Goal: Book appointment/travel/reservation

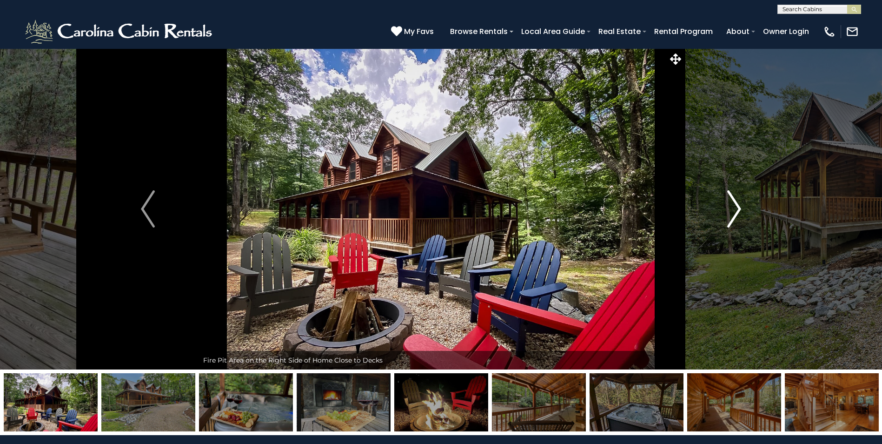
click at [734, 209] on img "Next" at bounding box center [735, 208] width 14 height 37
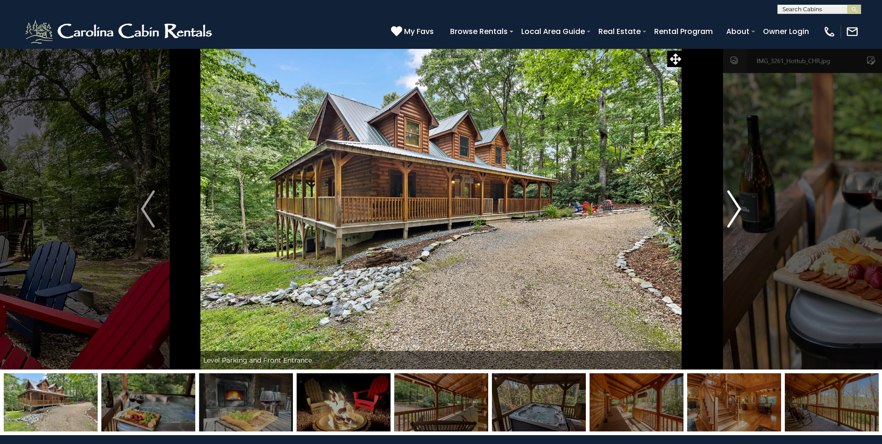
click at [734, 209] on img "Next" at bounding box center [735, 208] width 14 height 37
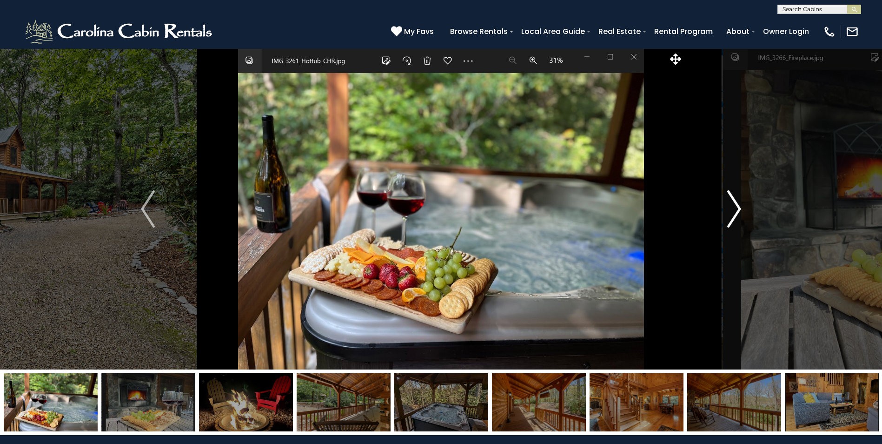
click at [734, 209] on img "Next" at bounding box center [735, 208] width 14 height 37
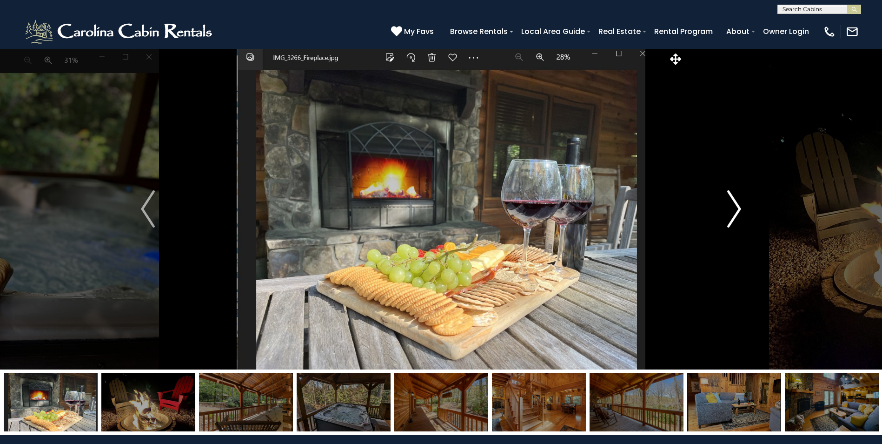
click at [734, 209] on img "Next" at bounding box center [735, 208] width 14 height 37
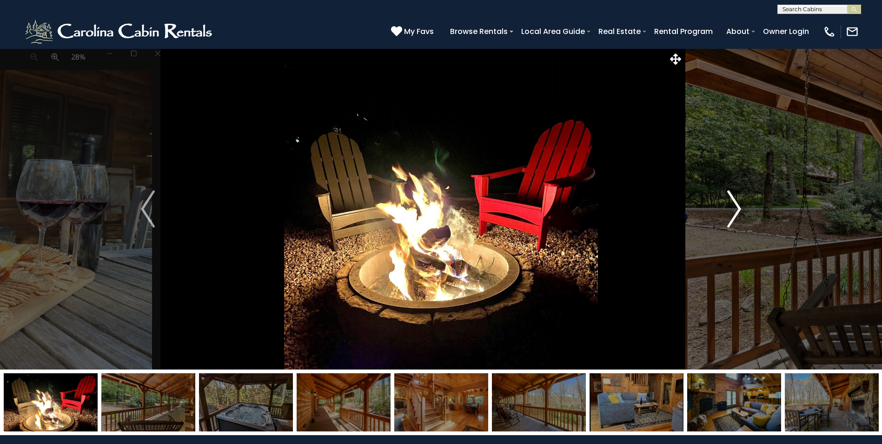
click at [734, 209] on img "Next" at bounding box center [735, 208] width 14 height 37
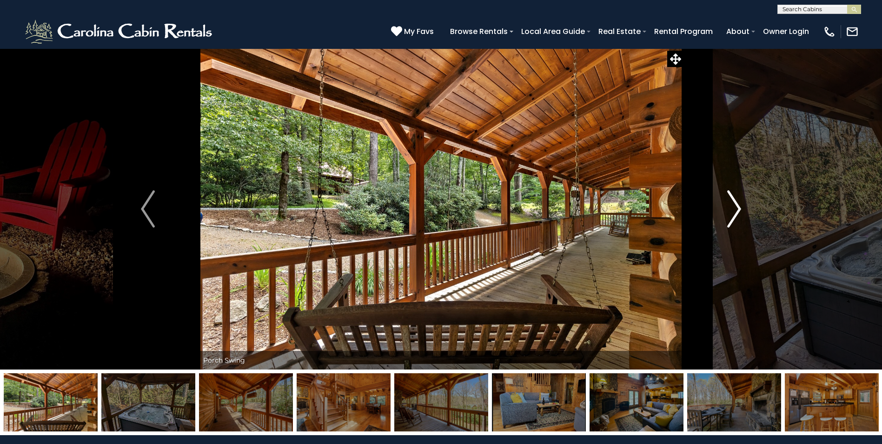
click at [734, 209] on img "Next" at bounding box center [735, 208] width 14 height 37
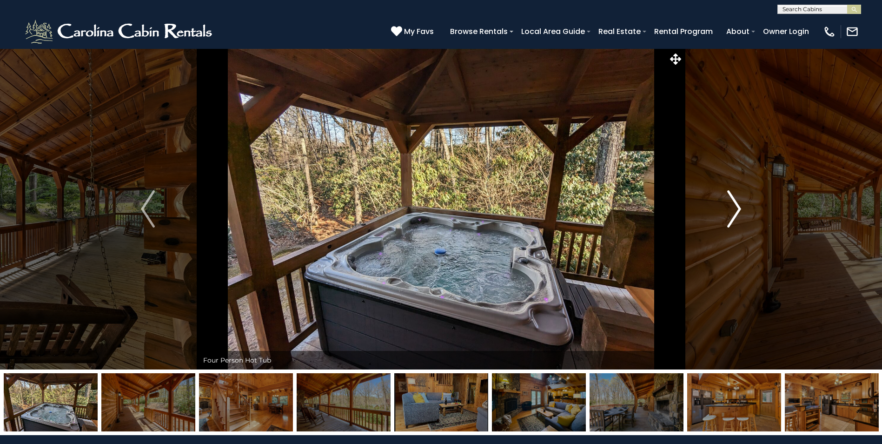
click at [734, 209] on img "Next" at bounding box center [735, 208] width 14 height 37
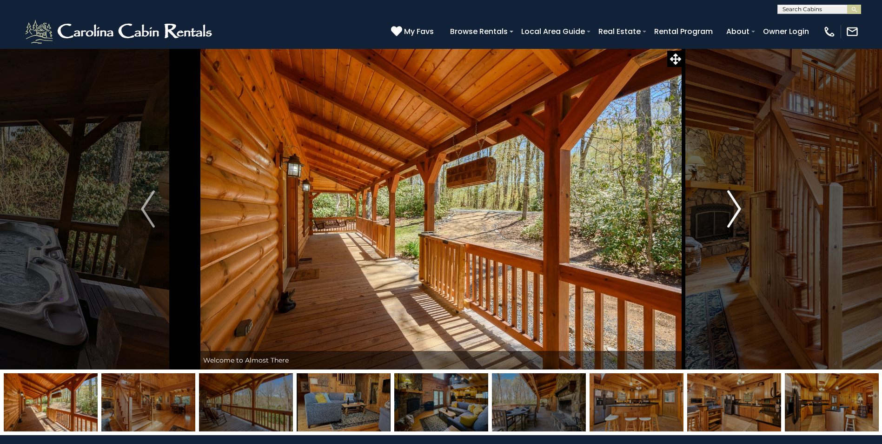
click at [734, 209] on img "Next" at bounding box center [735, 208] width 14 height 37
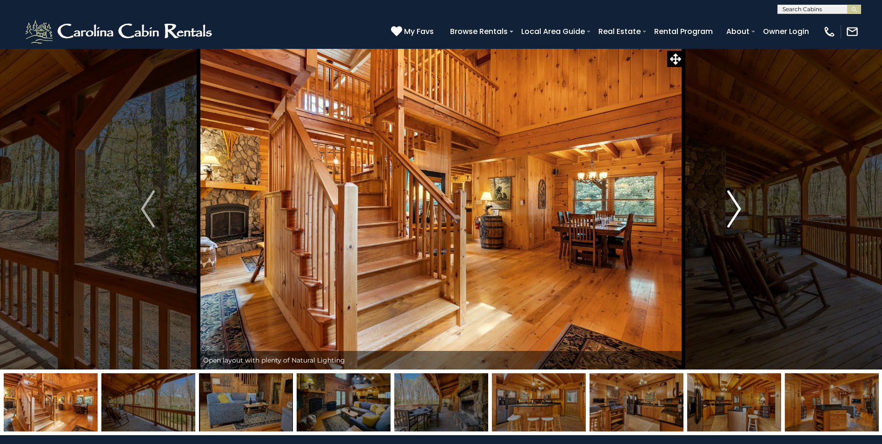
click at [734, 209] on img "Next" at bounding box center [735, 208] width 14 height 37
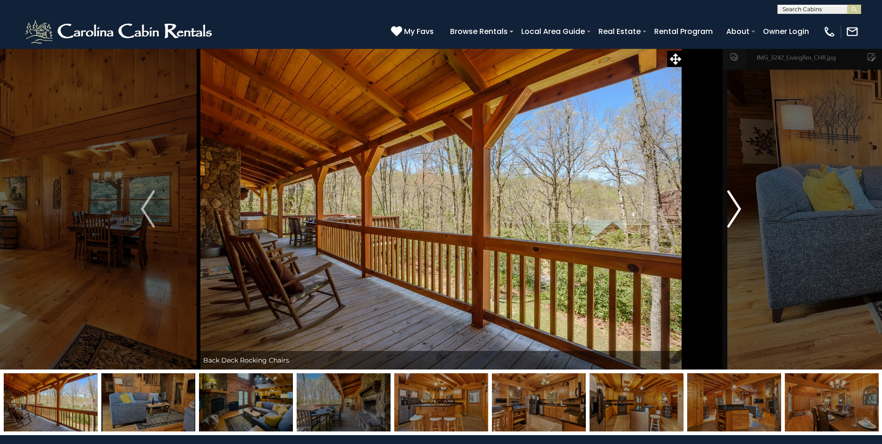
click at [734, 209] on img "Next" at bounding box center [735, 208] width 14 height 37
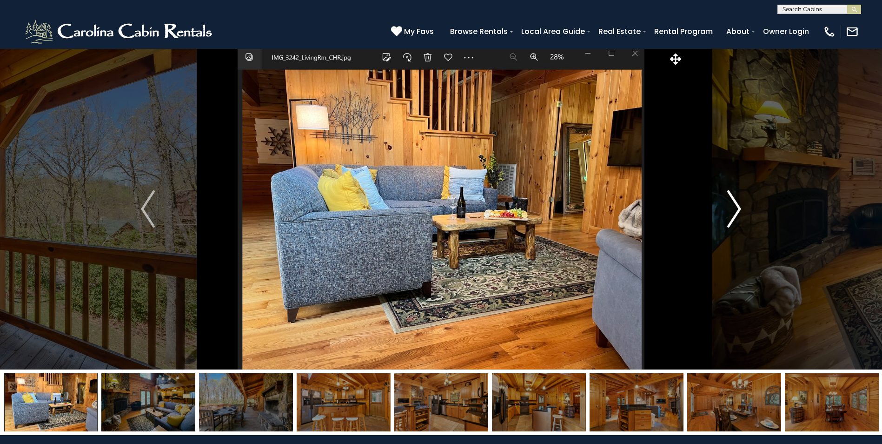
click at [741, 211] on img "Next" at bounding box center [735, 208] width 14 height 37
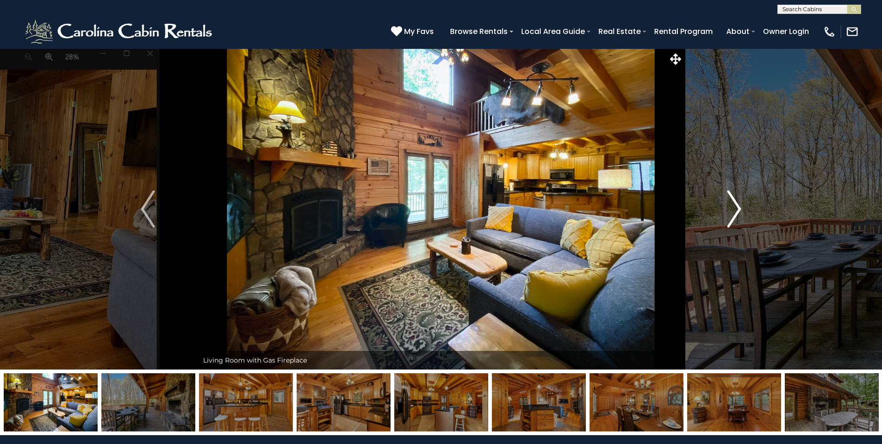
click at [741, 211] on img "Next" at bounding box center [735, 208] width 14 height 37
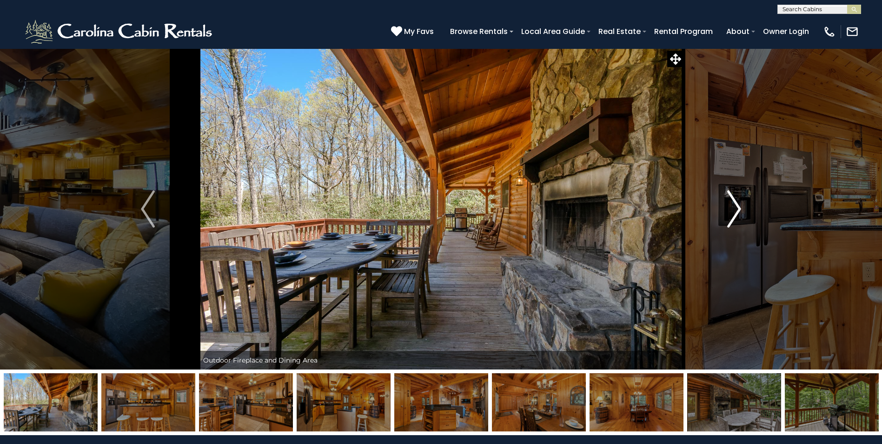
click at [741, 211] on img "Next" at bounding box center [735, 208] width 14 height 37
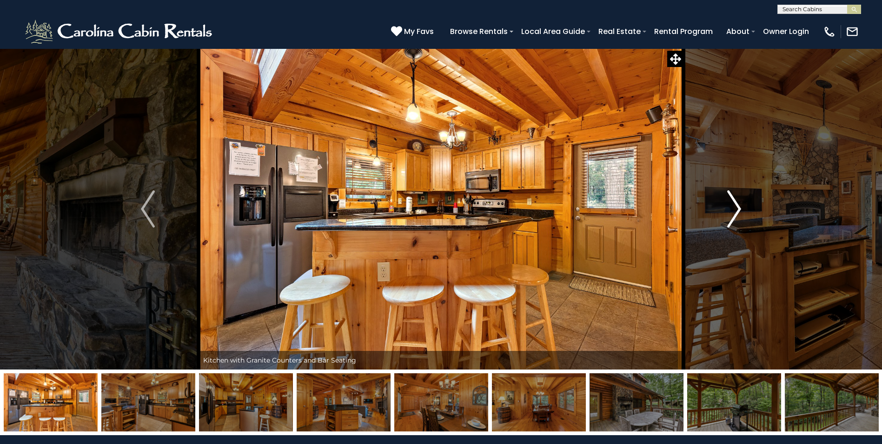
click at [741, 211] on img "Next" at bounding box center [735, 208] width 14 height 37
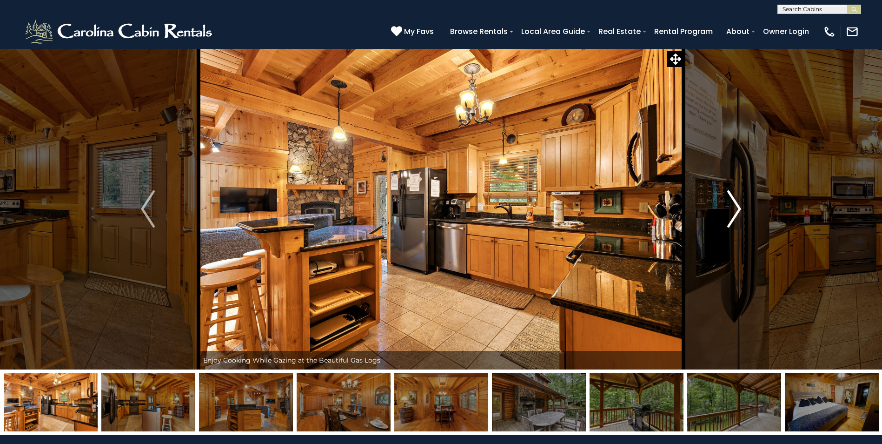
click at [741, 211] on img "Next" at bounding box center [735, 208] width 14 height 37
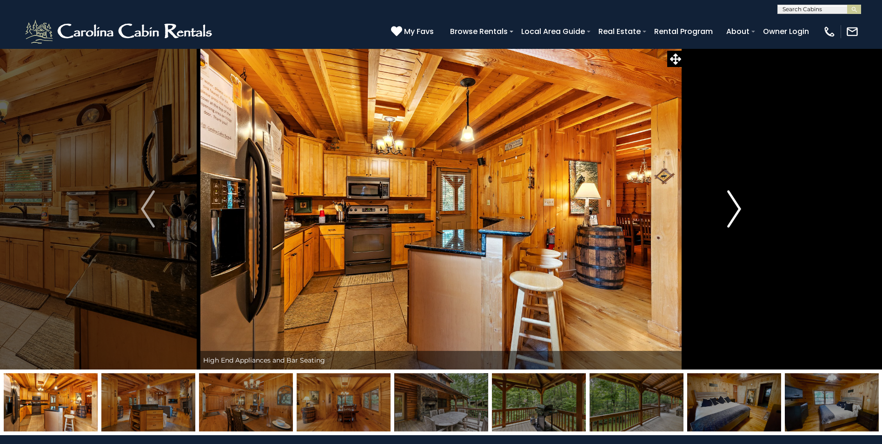
click at [741, 211] on img "Next" at bounding box center [735, 208] width 14 height 37
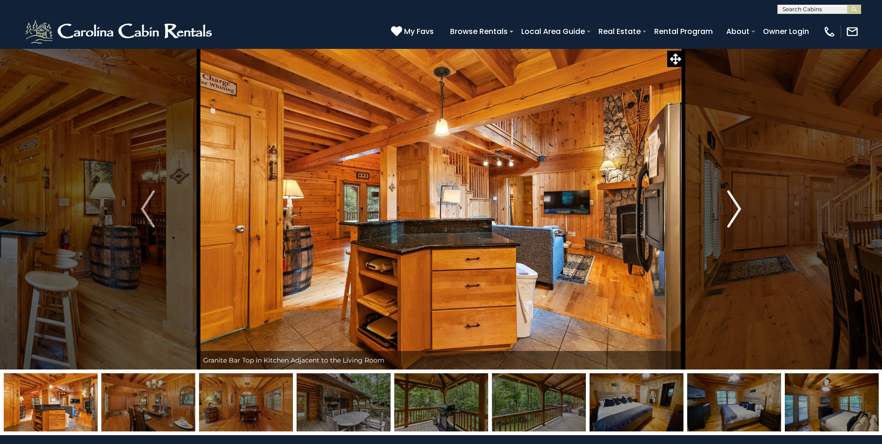
click at [741, 211] on img "Next" at bounding box center [735, 208] width 14 height 37
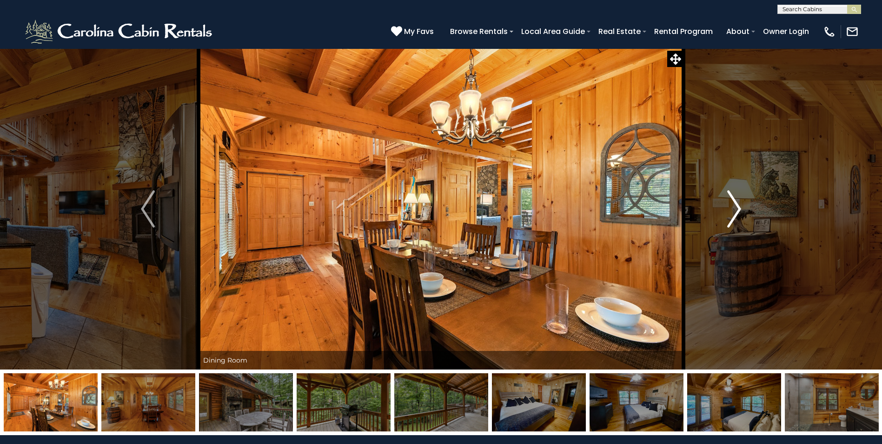
click at [741, 211] on img "Next" at bounding box center [735, 208] width 14 height 37
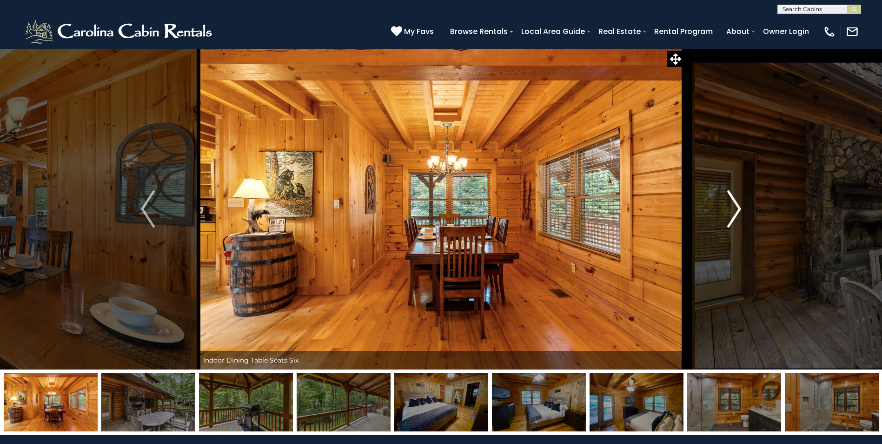
click at [741, 211] on img "Next" at bounding box center [735, 208] width 14 height 37
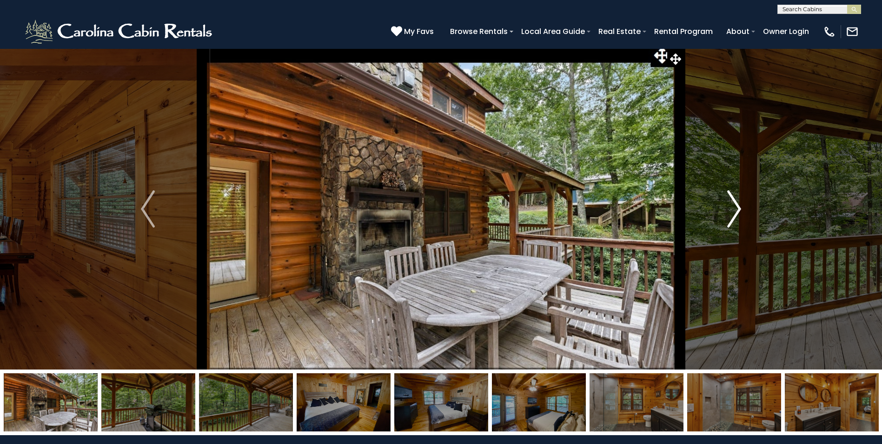
click at [741, 211] on img "Next" at bounding box center [735, 208] width 14 height 37
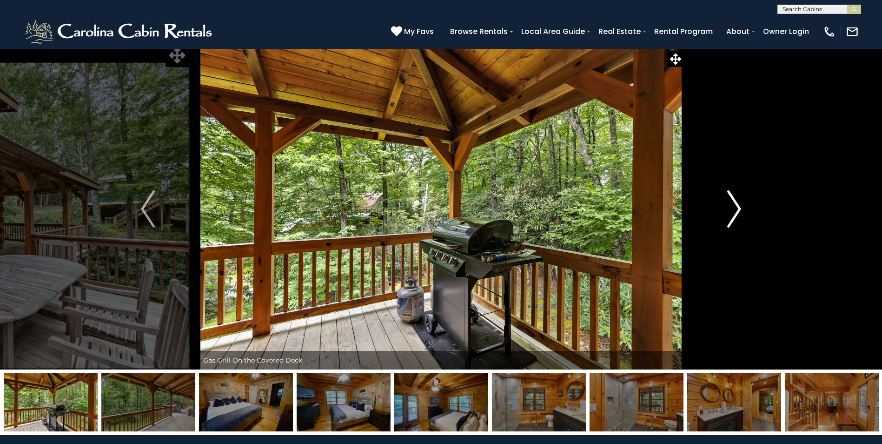
click at [741, 211] on img "Next" at bounding box center [735, 208] width 14 height 37
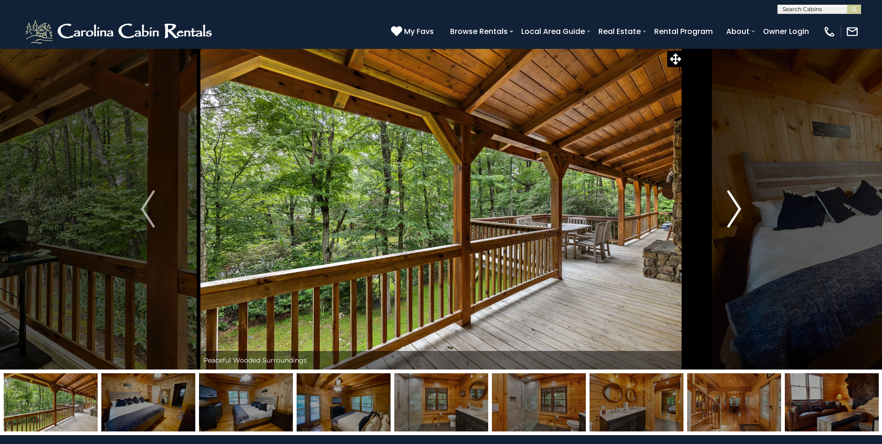
click at [741, 211] on img "Next" at bounding box center [735, 208] width 14 height 37
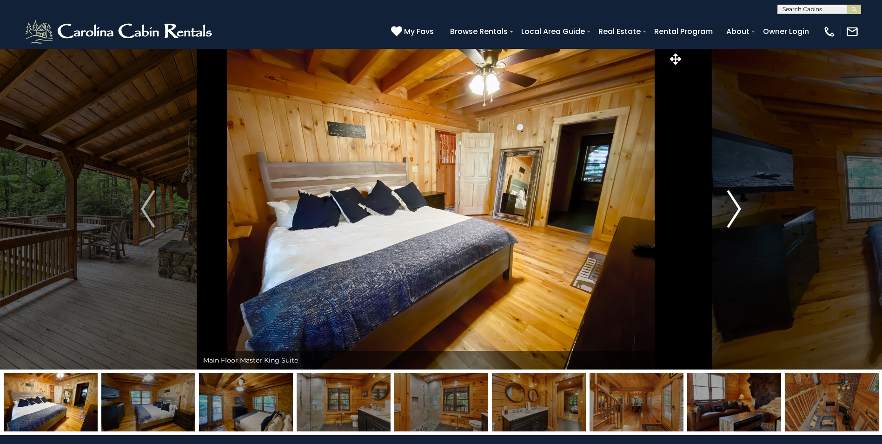
click at [741, 211] on img "Next" at bounding box center [735, 208] width 14 height 37
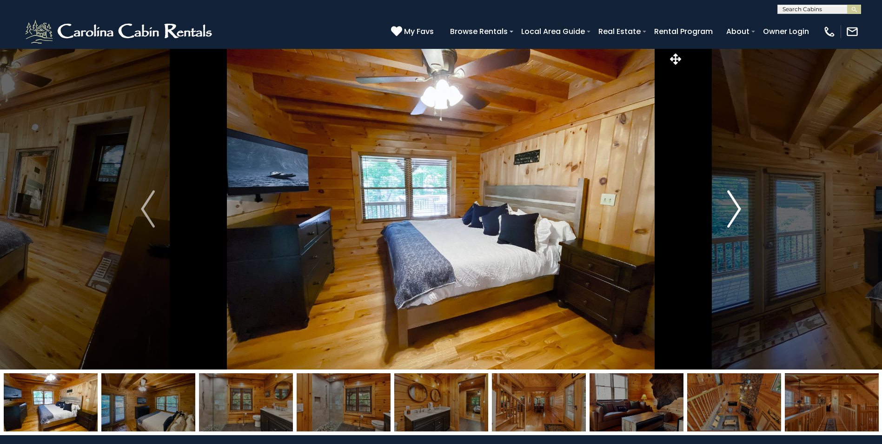
click at [735, 213] on img "Next" at bounding box center [735, 208] width 14 height 37
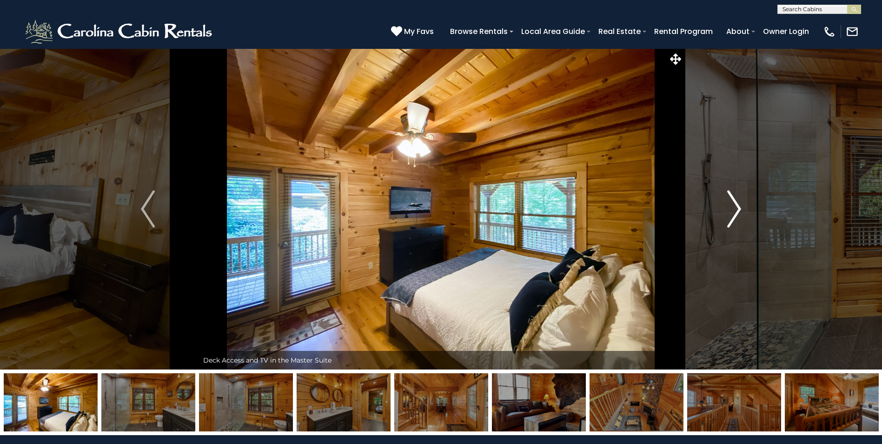
click at [735, 213] on img "Next" at bounding box center [735, 208] width 14 height 37
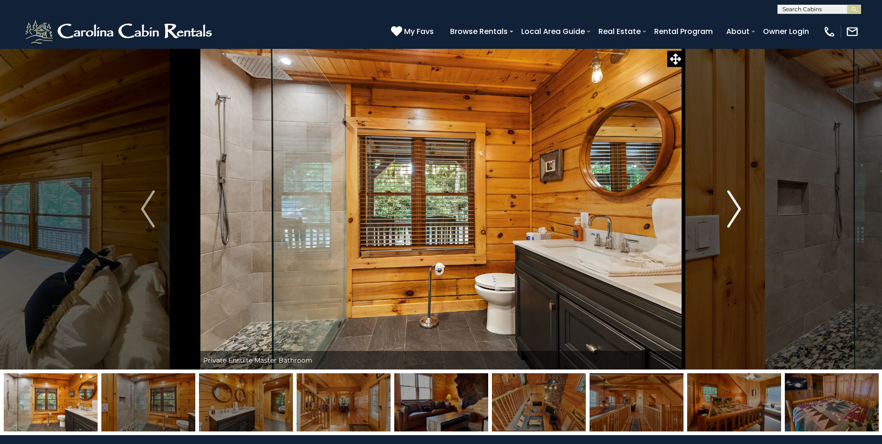
click at [735, 213] on img "Next" at bounding box center [735, 208] width 14 height 37
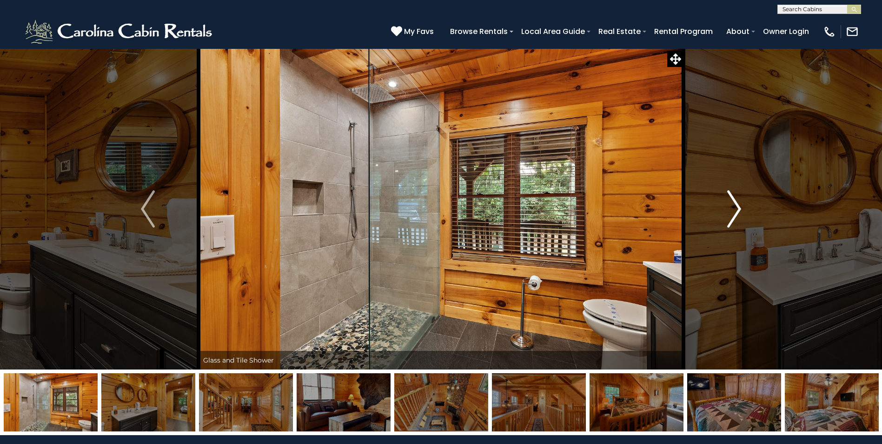
click at [735, 213] on img "Next" at bounding box center [735, 208] width 14 height 37
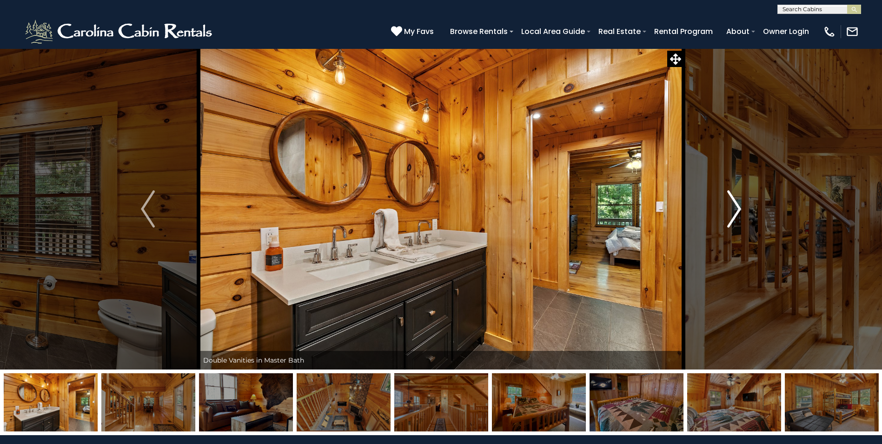
click at [735, 213] on img "Next" at bounding box center [735, 208] width 14 height 37
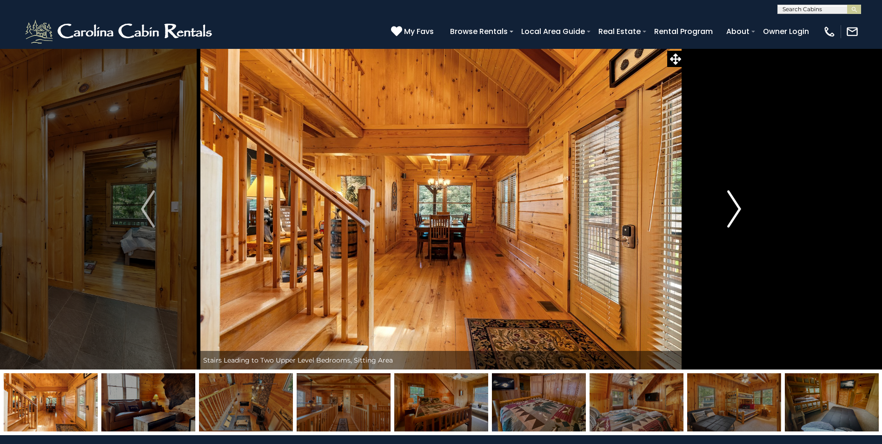
click at [735, 213] on img "Next" at bounding box center [735, 208] width 14 height 37
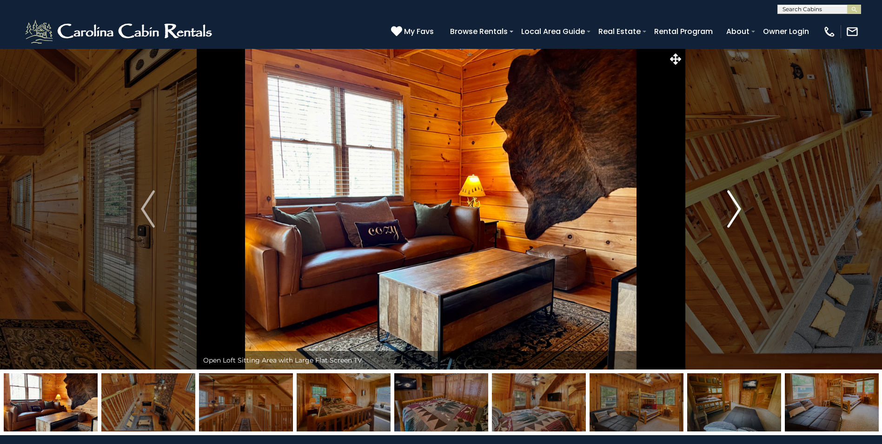
click at [735, 213] on img "Next" at bounding box center [735, 208] width 14 height 37
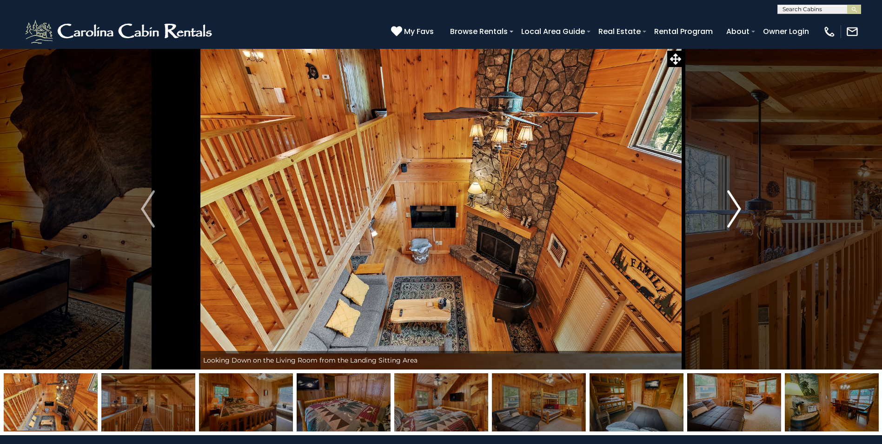
click at [735, 213] on img "Next" at bounding box center [735, 208] width 14 height 37
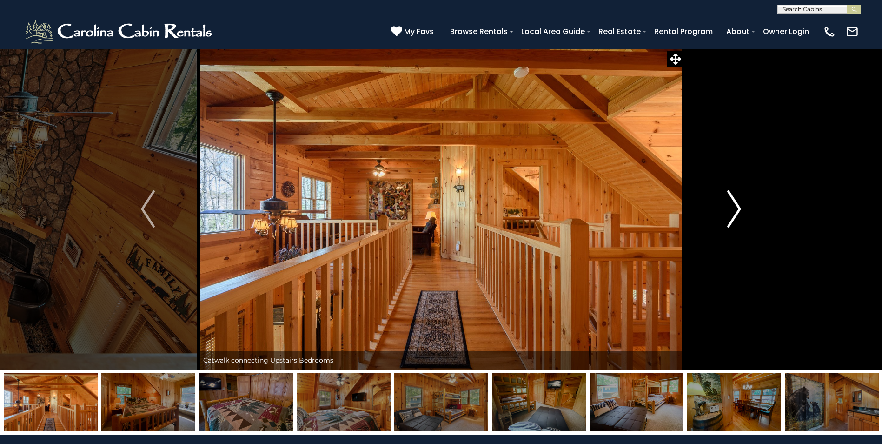
click at [735, 213] on img "Next" at bounding box center [735, 208] width 14 height 37
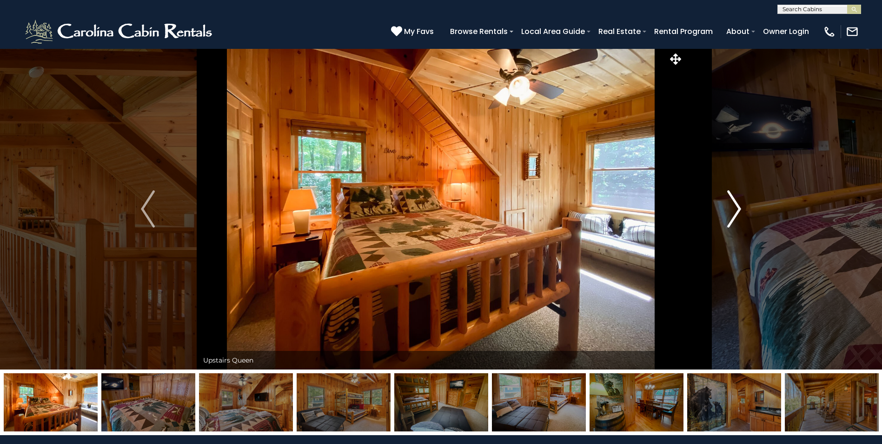
click at [735, 213] on img "Next" at bounding box center [735, 208] width 14 height 37
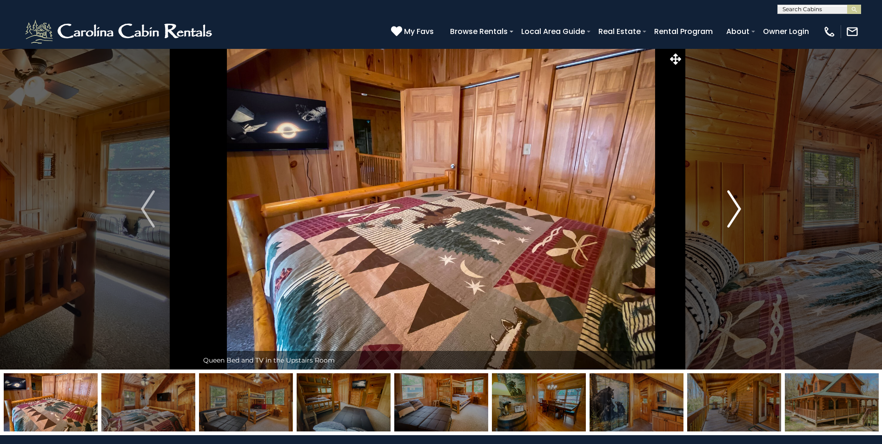
click at [735, 213] on img "Next" at bounding box center [735, 208] width 14 height 37
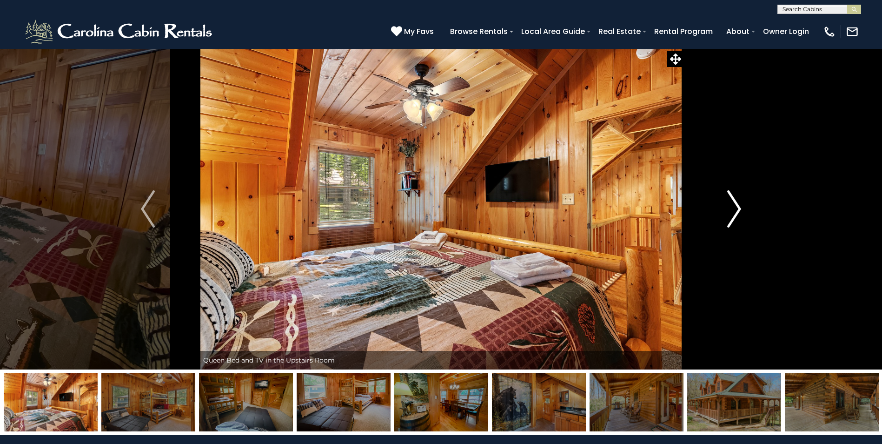
click at [735, 213] on img "Next" at bounding box center [735, 208] width 14 height 37
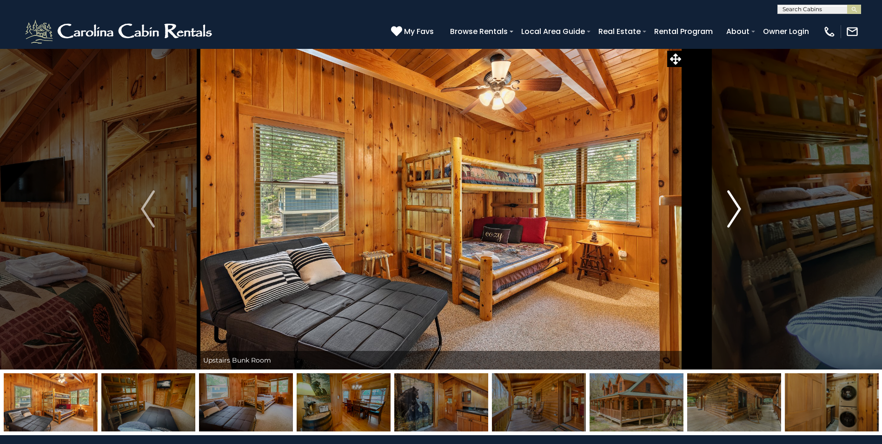
click at [735, 213] on img "Next" at bounding box center [735, 208] width 14 height 37
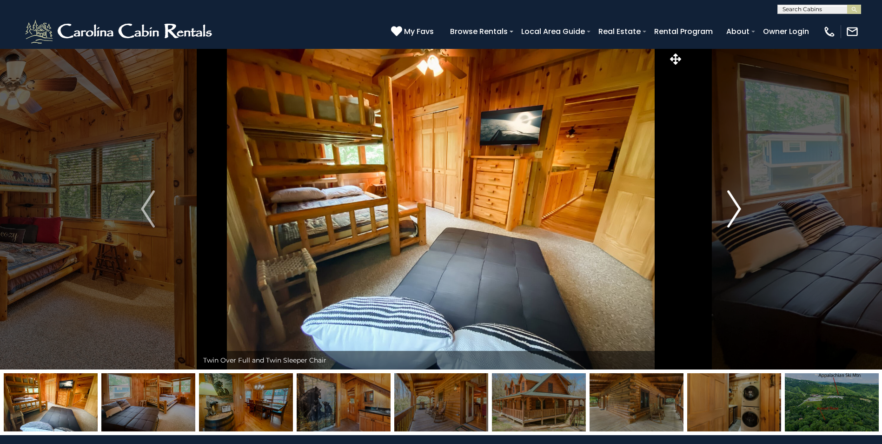
click at [735, 213] on img "Next" at bounding box center [735, 208] width 14 height 37
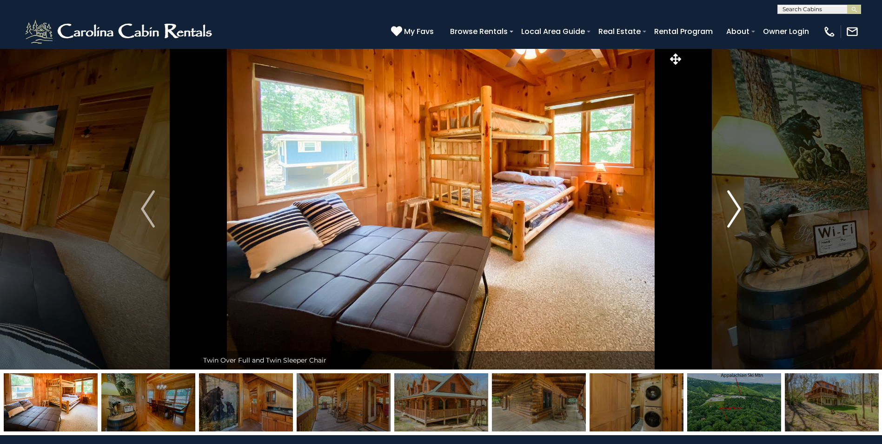
click at [735, 213] on img "Next" at bounding box center [735, 208] width 14 height 37
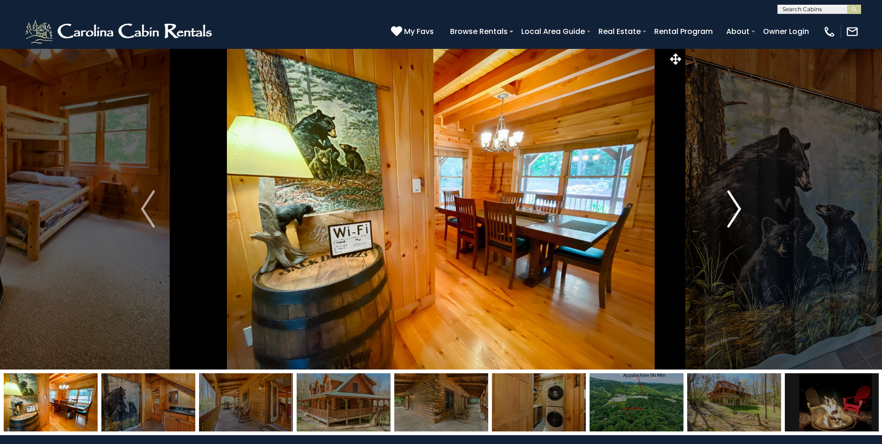
click at [735, 213] on img "Next" at bounding box center [735, 208] width 14 height 37
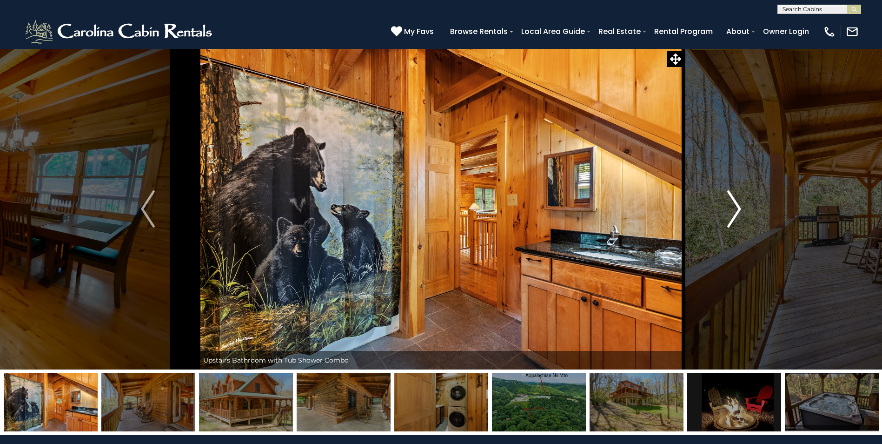
click at [735, 213] on img "Next" at bounding box center [735, 208] width 14 height 37
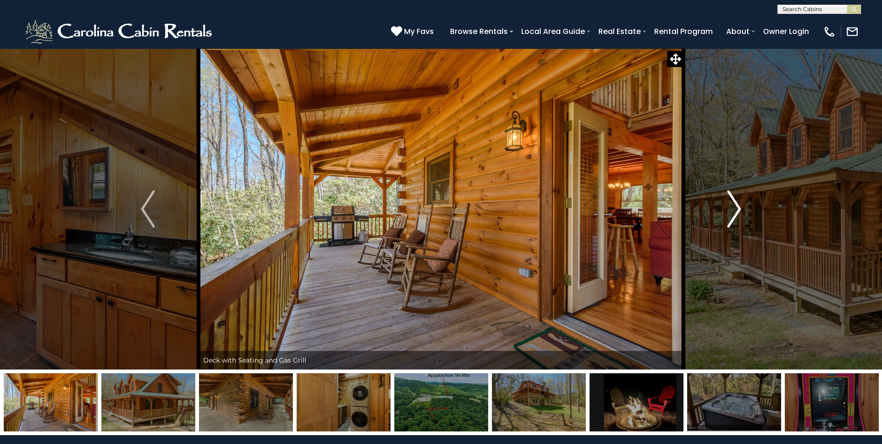
click at [735, 213] on img "Next" at bounding box center [735, 208] width 14 height 37
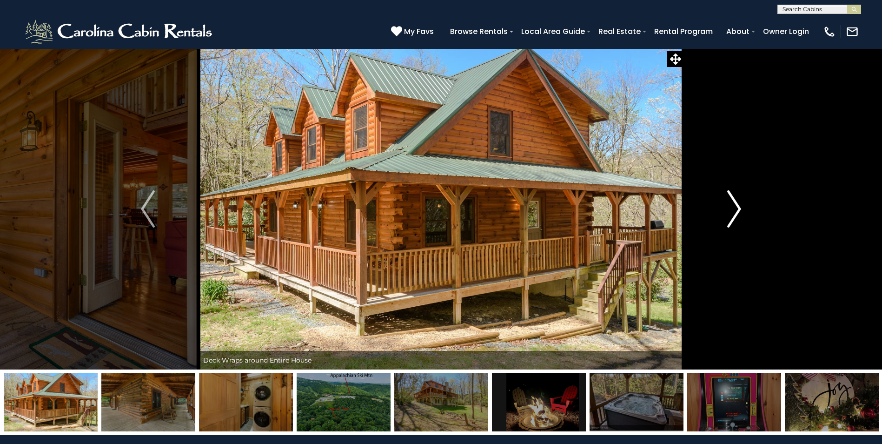
click at [735, 213] on img "Next" at bounding box center [735, 208] width 14 height 37
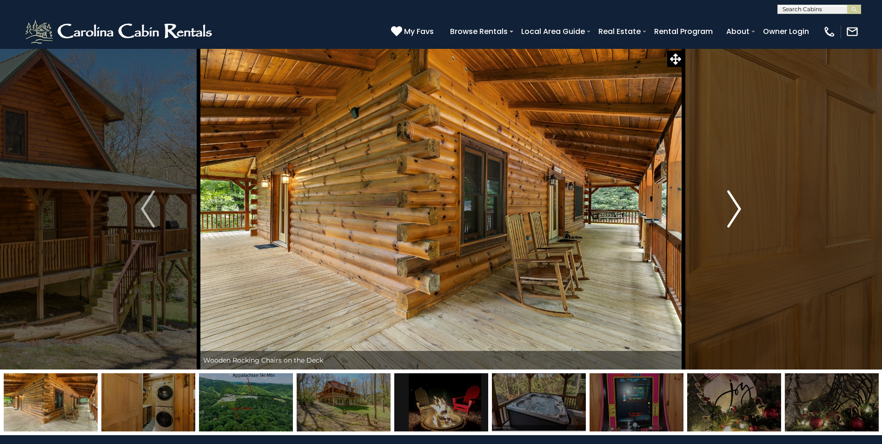
click at [735, 213] on img "Next" at bounding box center [735, 208] width 14 height 37
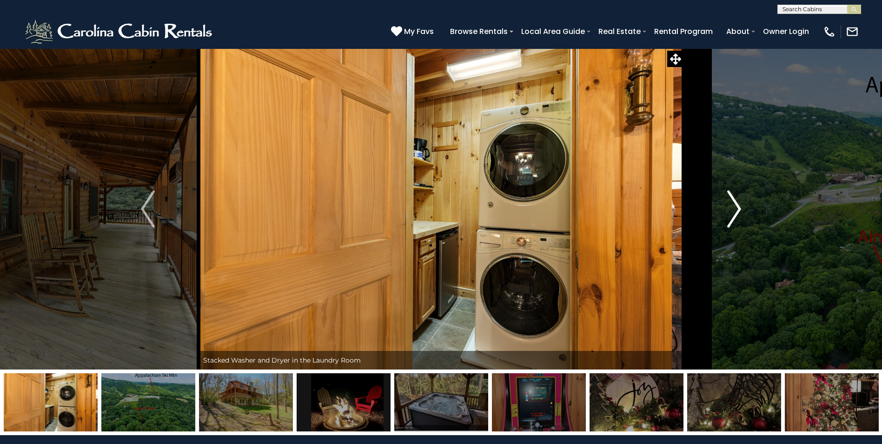
click at [735, 213] on img "Next" at bounding box center [735, 208] width 14 height 37
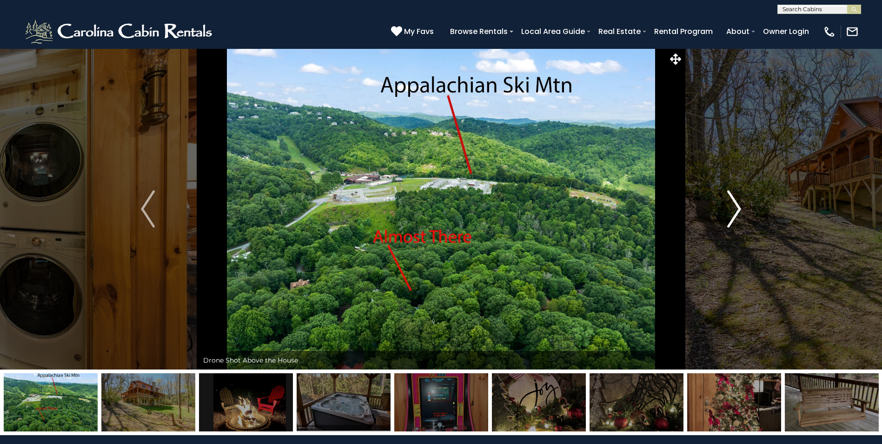
click at [735, 213] on img "Next" at bounding box center [735, 208] width 14 height 37
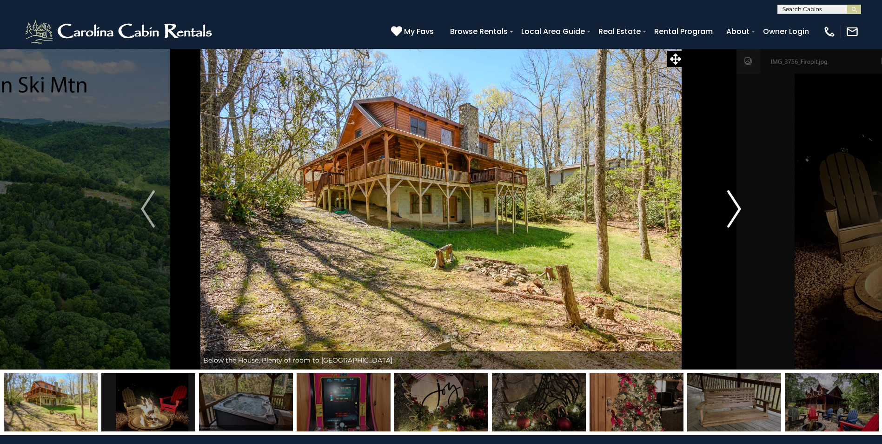
click at [735, 213] on img "Next" at bounding box center [735, 208] width 14 height 37
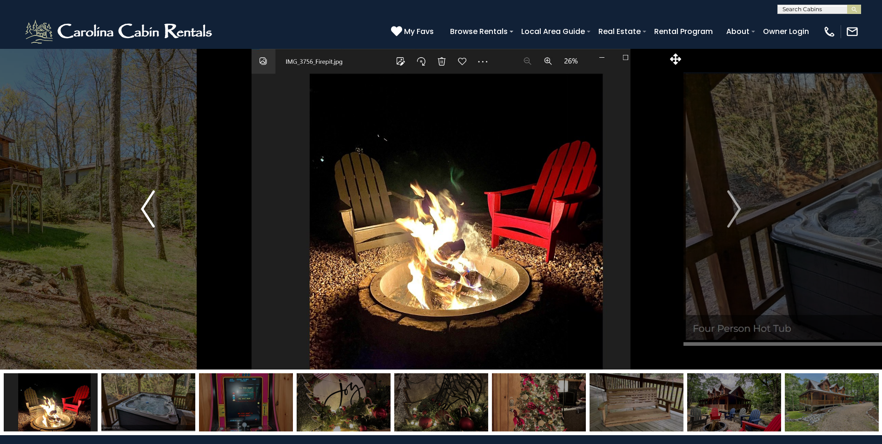
click at [146, 204] on img "Previous" at bounding box center [148, 208] width 14 height 37
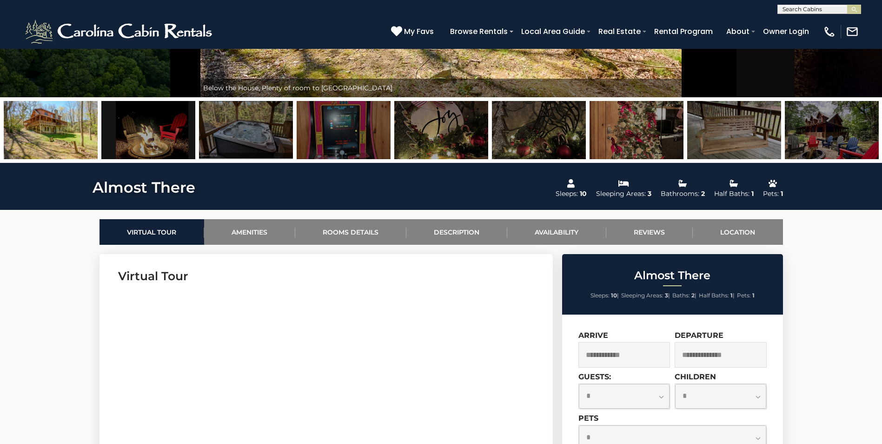
scroll to position [326, 0]
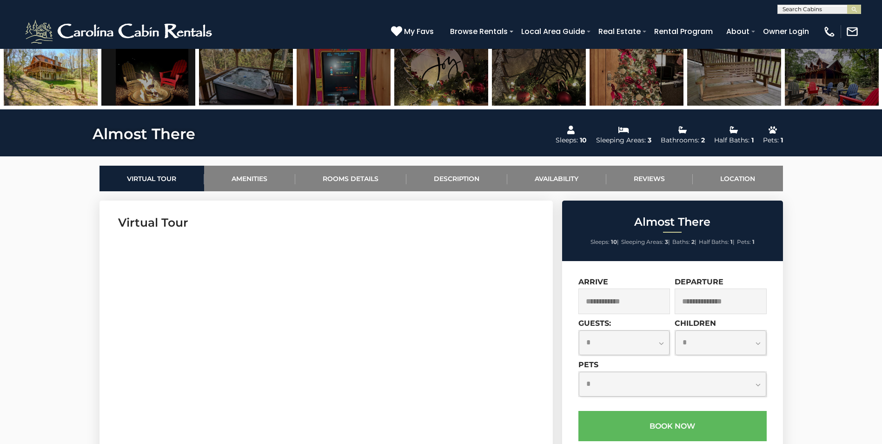
click at [641, 308] on input "text" at bounding box center [625, 301] width 92 height 26
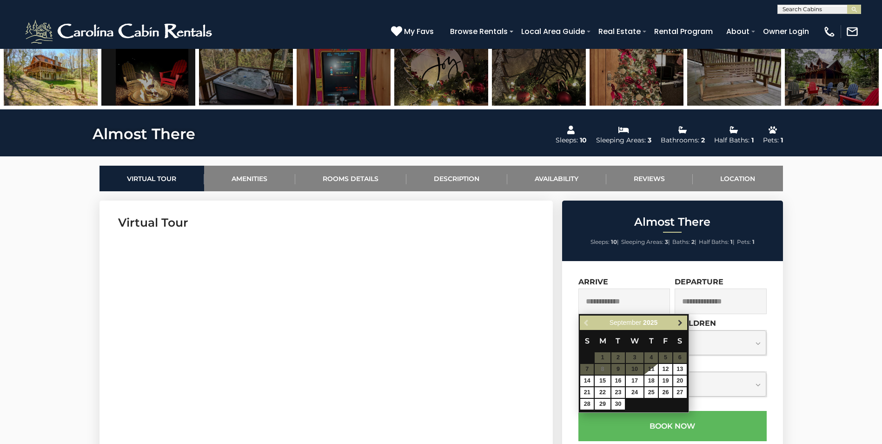
click at [680, 322] on span "Next" at bounding box center [680, 322] width 7 height 7
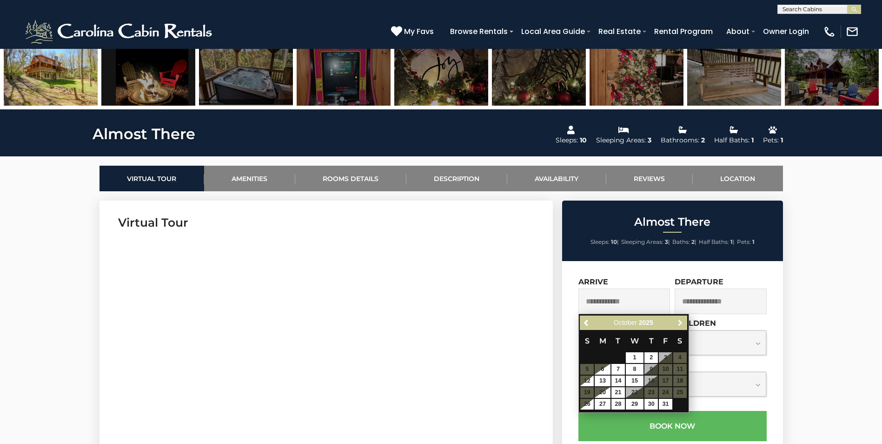
click at [680, 322] on span "Next" at bounding box center [680, 322] width 7 height 7
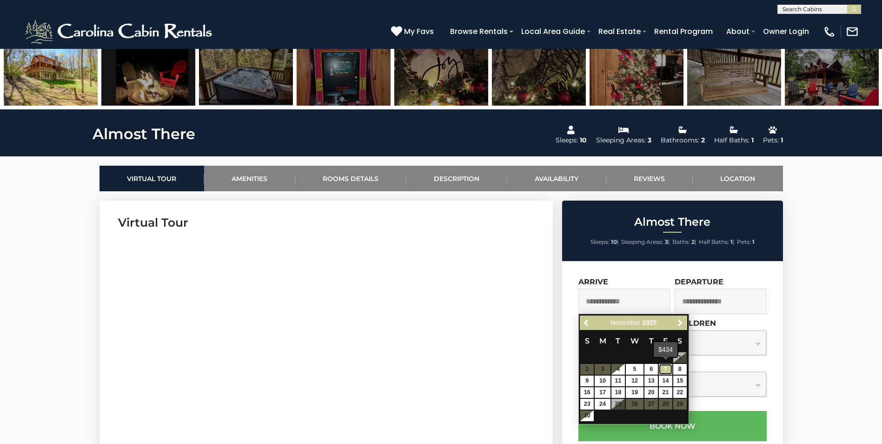
click at [665, 367] on link "7" at bounding box center [665, 369] width 13 height 11
type input "**********"
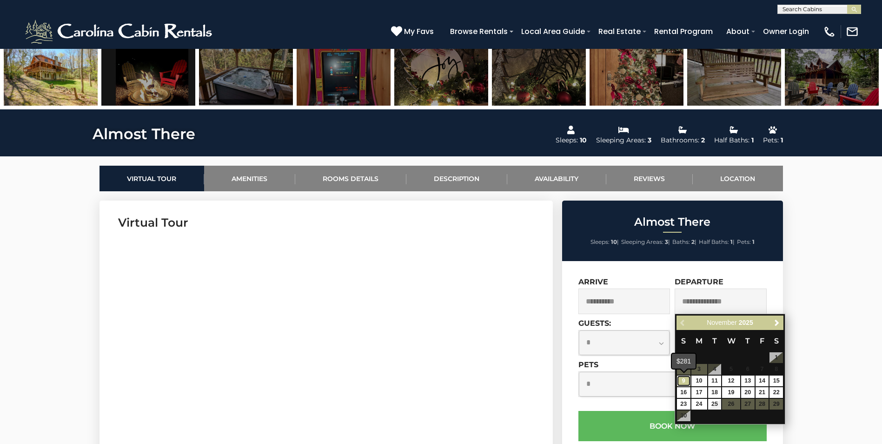
click at [685, 380] on link "9" at bounding box center [683, 380] width 13 height 11
type input "**********"
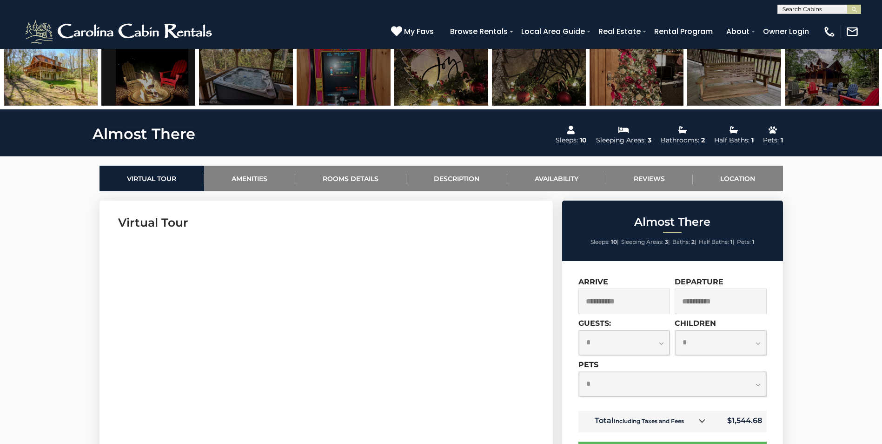
click at [661, 342] on select "**********" at bounding box center [624, 342] width 91 height 25
select select "*"
click at [579, 330] on select "**********" at bounding box center [624, 342] width 91 height 25
click at [757, 343] on select "**********" at bounding box center [720, 342] width 91 height 25
select select "*"
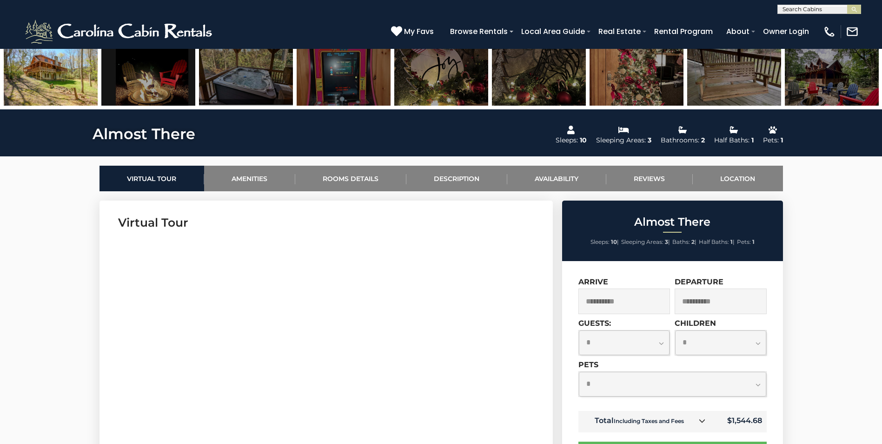
click at [675, 330] on select "**********" at bounding box center [720, 342] width 91 height 25
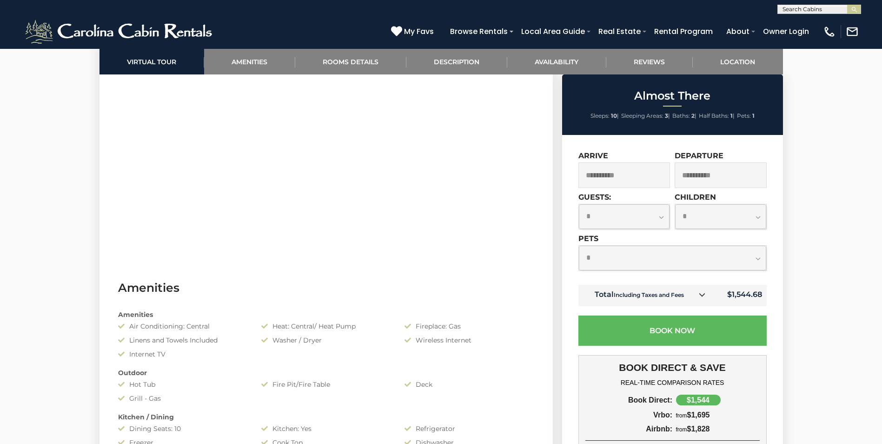
scroll to position [558, 0]
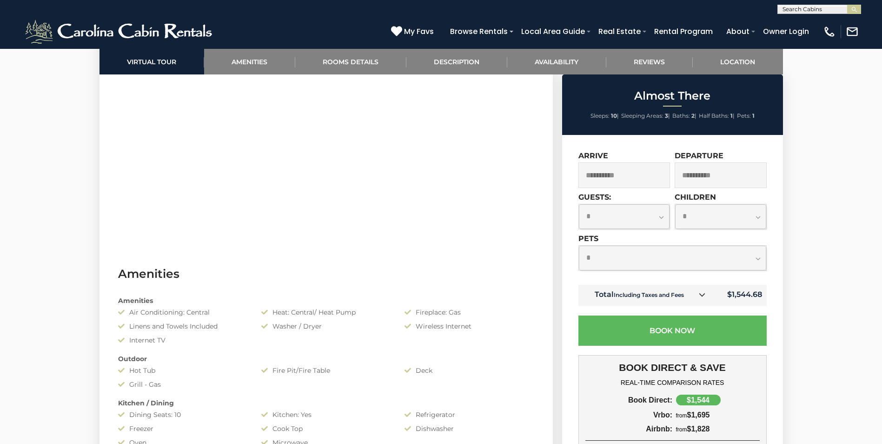
click at [661, 219] on select "**********" at bounding box center [624, 216] width 91 height 25
select select "*"
click at [579, 204] on select "**********" at bounding box center [624, 216] width 91 height 25
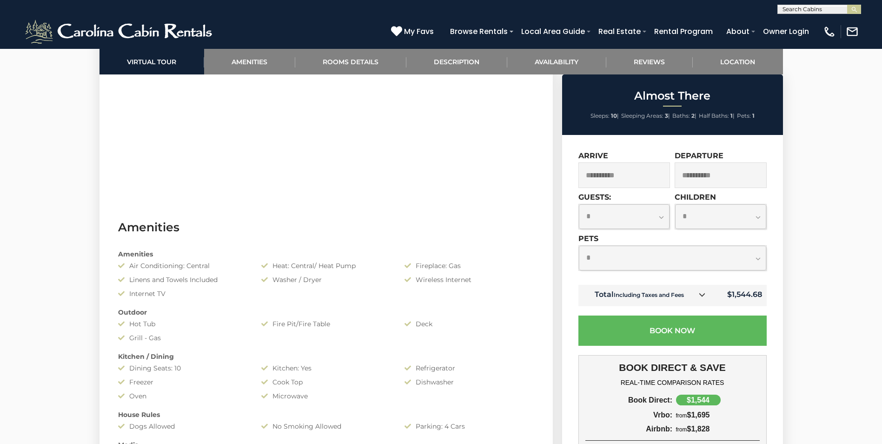
click at [701, 294] on icon at bounding box center [702, 294] width 7 height 7
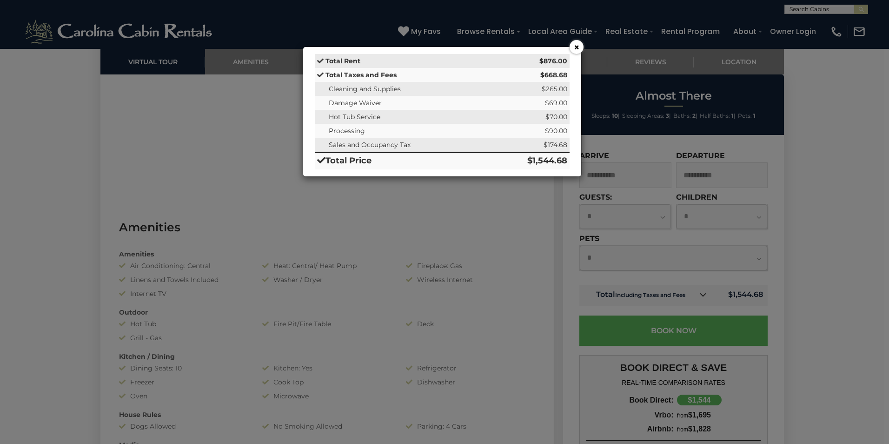
click at [580, 47] on button "×" at bounding box center [577, 47] width 14 height 14
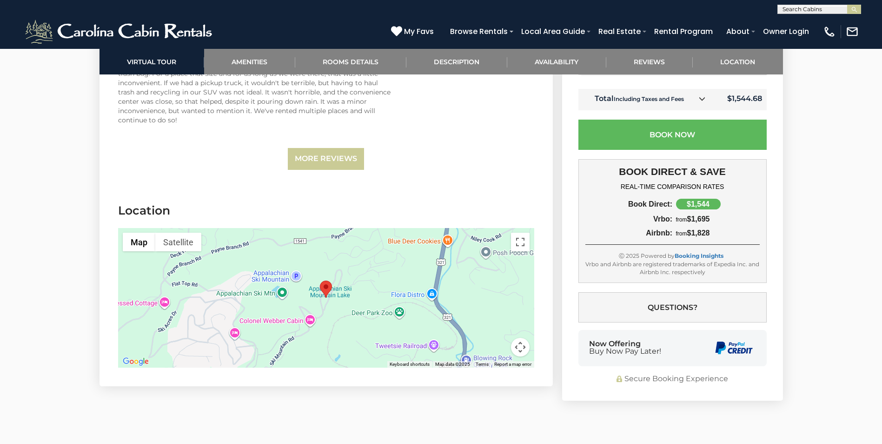
scroll to position [2093, 0]
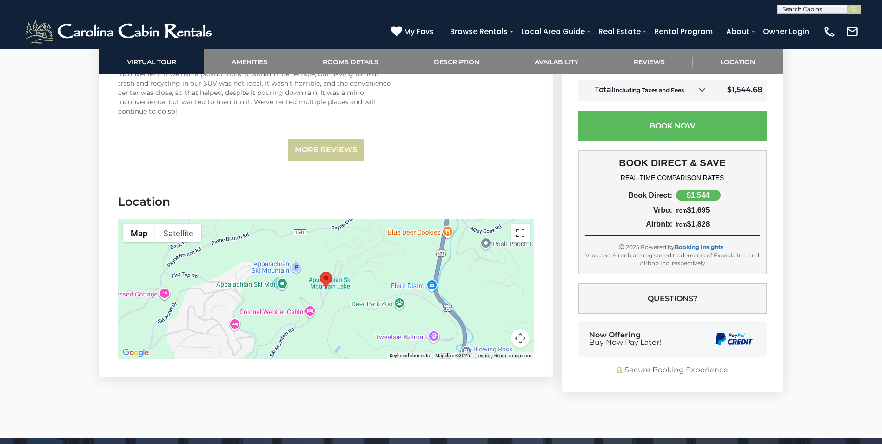
click at [526, 234] on button "Toggle fullscreen view" at bounding box center [520, 233] width 19 height 19
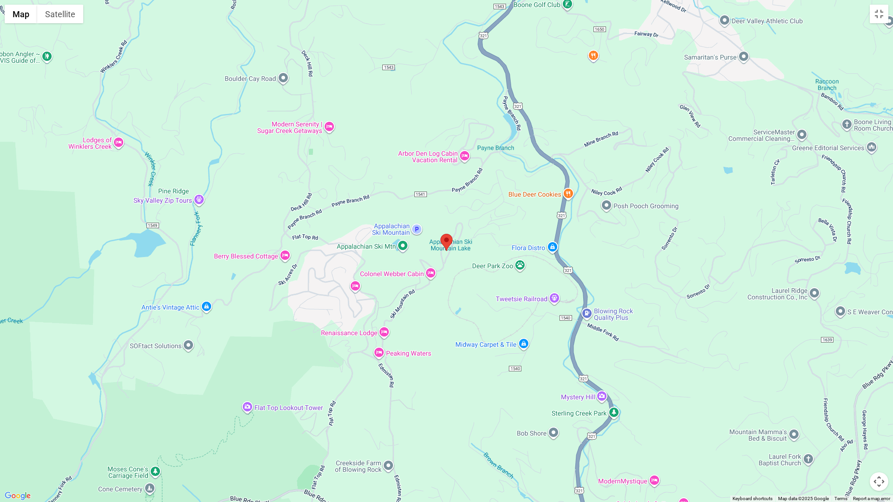
click at [449, 238] on img "Almost There" at bounding box center [447, 242] width 12 height 17
click at [881, 16] on button "Toggle fullscreen view" at bounding box center [879, 14] width 19 height 19
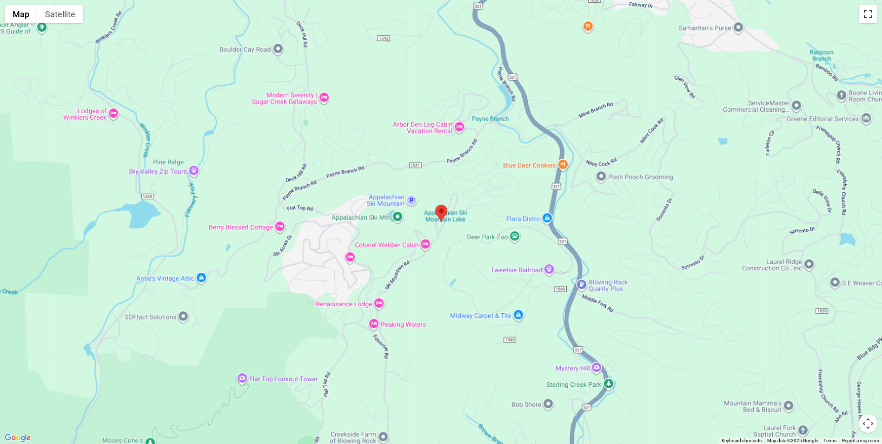
scroll to position [2140, 0]
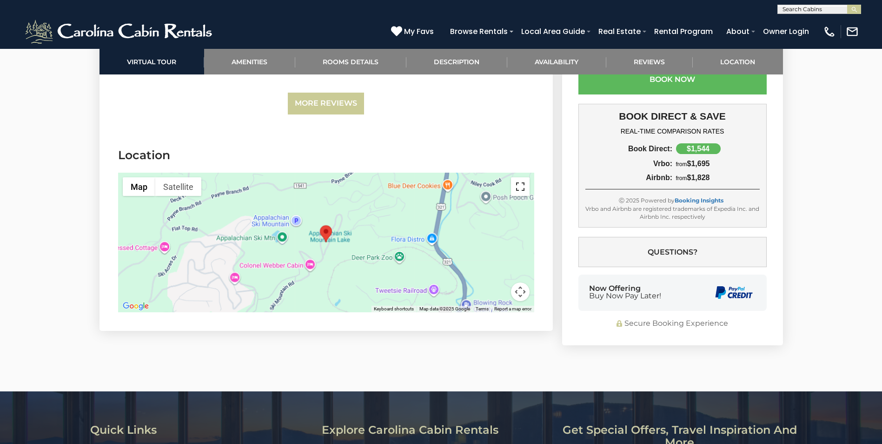
click at [526, 186] on button "Toggle fullscreen view" at bounding box center [520, 186] width 19 height 19
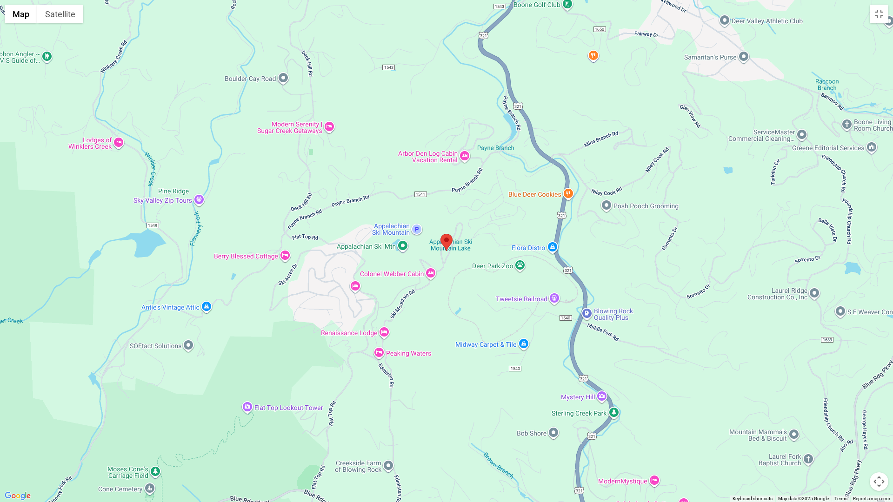
click at [878, 443] on button "Map camera controls" at bounding box center [879, 482] width 19 height 19
click at [857, 443] on button "Zoom out" at bounding box center [856, 482] width 19 height 19
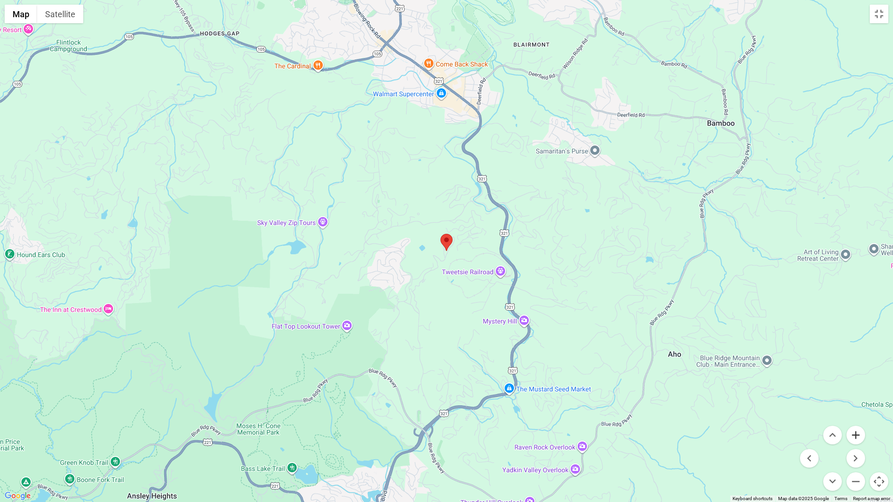
click at [856, 434] on button "Zoom in" at bounding box center [856, 435] width 19 height 19
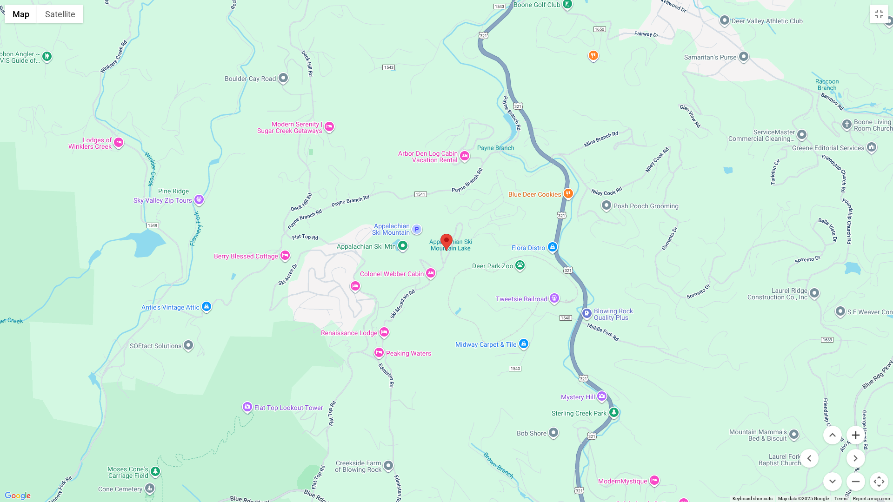
click at [856, 434] on button "Zoom in" at bounding box center [856, 435] width 19 height 19
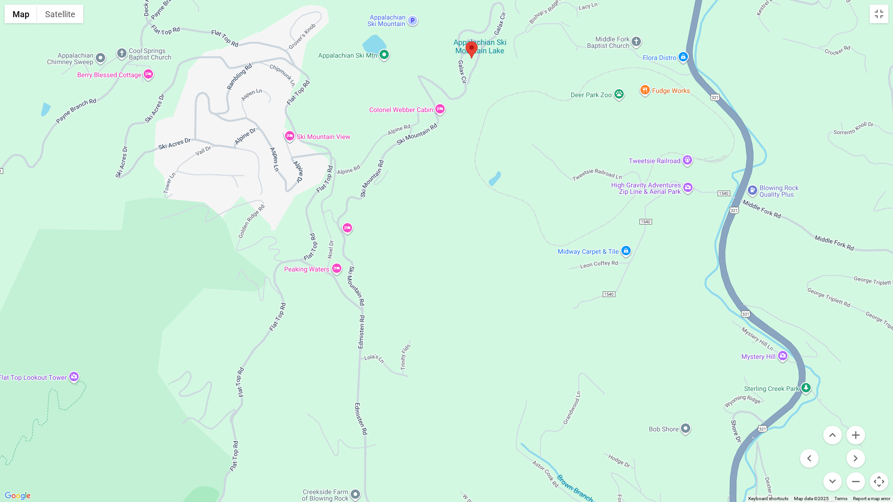
drag, startPoint x: 514, startPoint y: 373, endPoint x: 539, endPoint y: 180, distance: 195.1
click at [539, 180] on div at bounding box center [446, 251] width 893 height 502
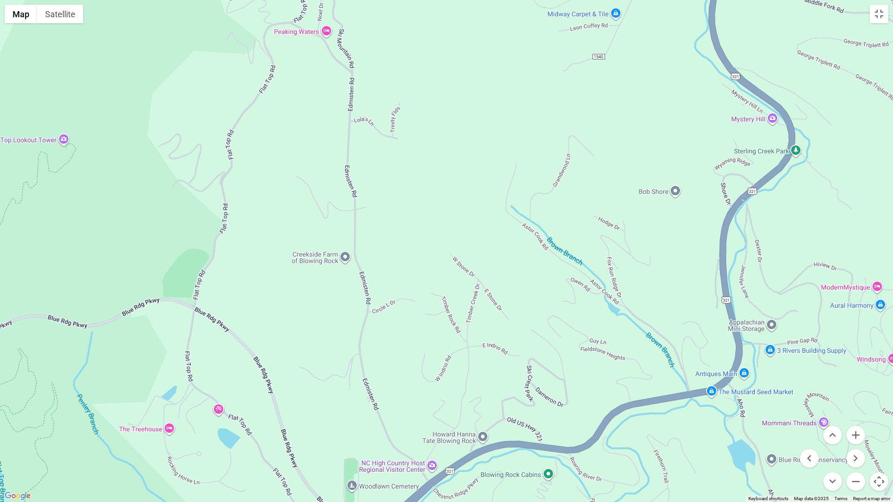
drag, startPoint x: 502, startPoint y: 401, endPoint x: 492, endPoint y: 161, distance: 240.2
click at [492, 161] on div at bounding box center [446, 251] width 893 height 502
click at [854, 434] on button "Zoom in" at bounding box center [856, 435] width 19 height 19
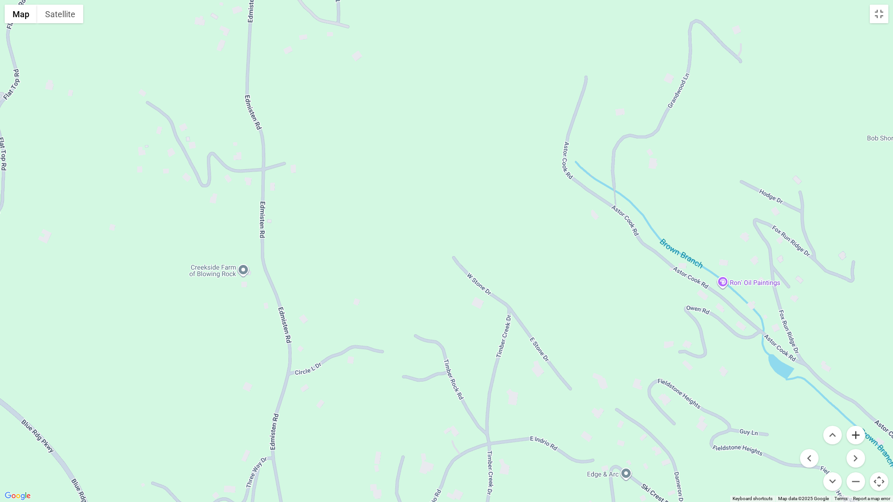
click at [854, 434] on button "Zoom in" at bounding box center [856, 435] width 19 height 19
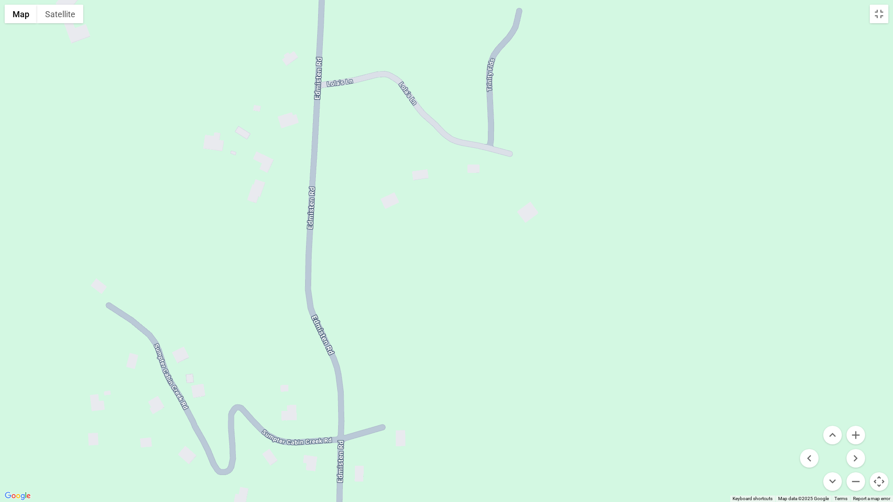
drag, startPoint x: 334, startPoint y: 180, endPoint x: 582, endPoint y: 502, distance: 406.2
click at [582, 443] on div at bounding box center [446, 251] width 893 height 502
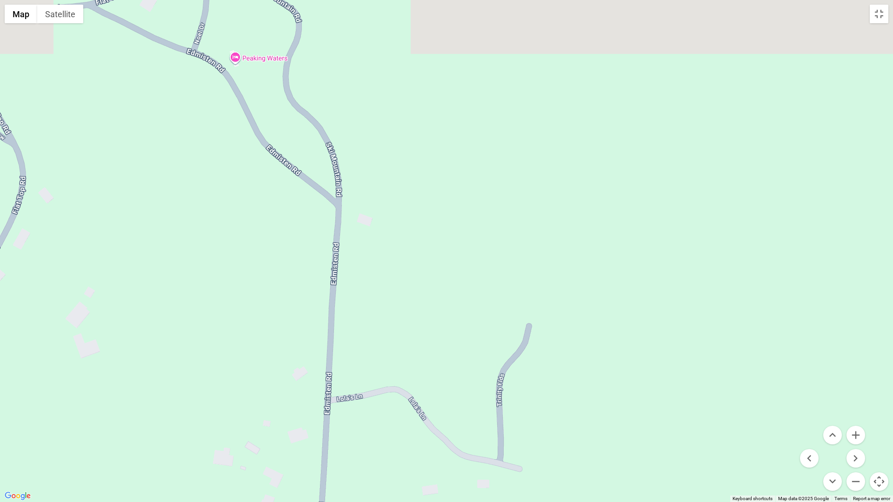
drag, startPoint x: 446, startPoint y: 236, endPoint x: 450, endPoint y: 502, distance: 265.6
click at [450, 443] on div at bounding box center [446, 251] width 893 height 502
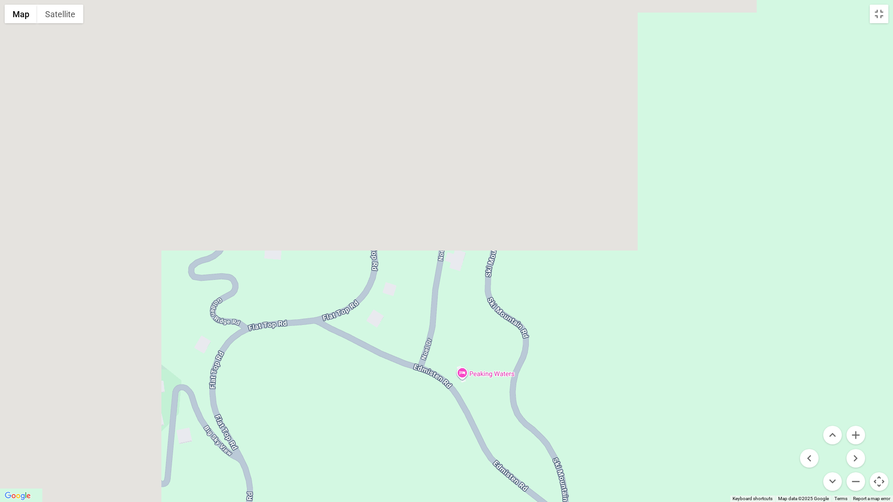
drag, startPoint x: 484, startPoint y: 183, endPoint x: 712, endPoint y: 502, distance: 391.8
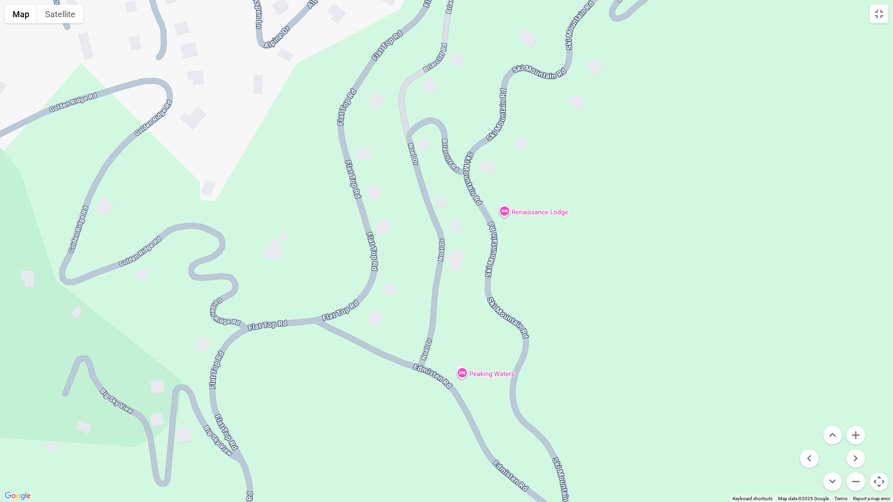
click at [712, 443] on div at bounding box center [446, 251] width 893 height 502
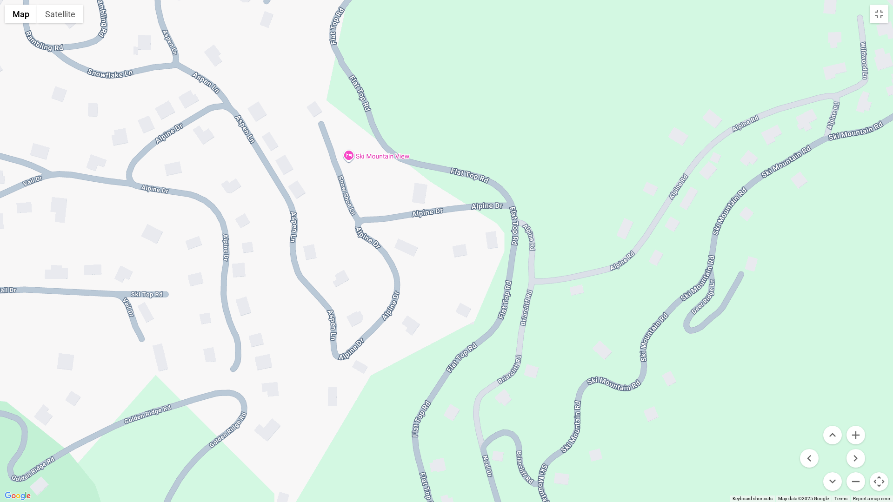
drag, startPoint x: 394, startPoint y: 147, endPoint x: 468, endPoint y: 462, distance: 324.0
click at [468, 443] on div at bounding box center [446, 251] width 893 height 502
click at [855, 443] on button "Zoom out" at bounding box center [856, 482] width 19 height 19
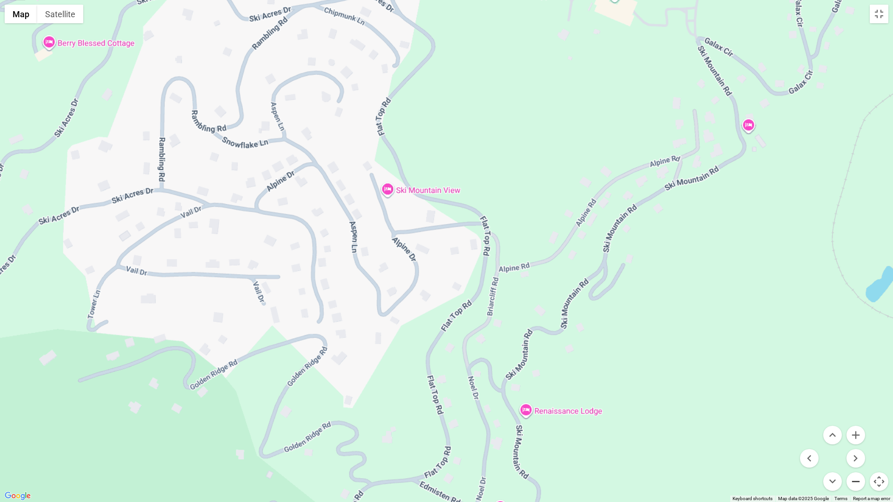
click at [855, 443] on button "Zoom out" at bounding box center [856, 482] width 19 height 19
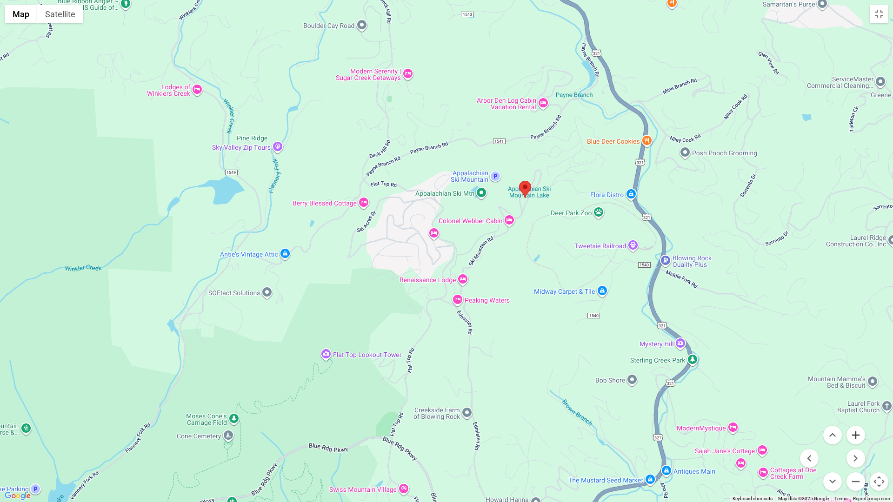
click at [854, 434] on button "Zoom in" at bounding box center [856, 435] width 19 height 19
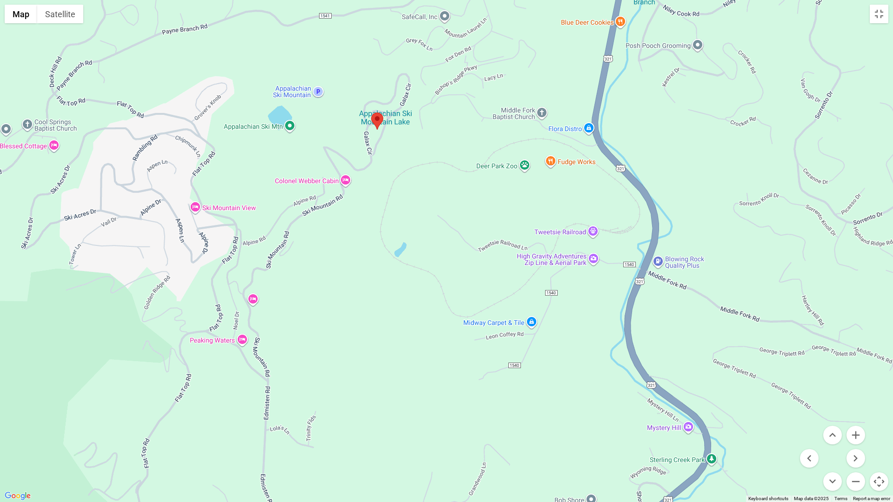
drag, startPoint x: 712, startPoint y: 371, endPoint x: 483, endPoint y: 355, distance: 229.4
click at [483, 355] on div at bounding box center [446, 251] width 893 height 502
click at [853, 434] on button "Zoom in" at bounding box center [856, 435] width 19 height 19
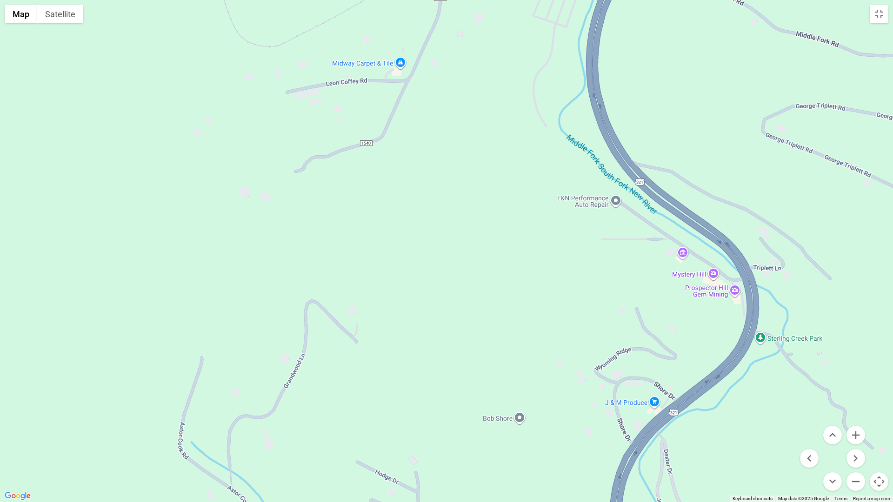
drag, startPoint x: 733, startPoint y: 395, endPoint x: 517, endPoint y: 57, distance: 401.2
click at [517, 57] on div at bounding box center [446, 251] width 893 height 502
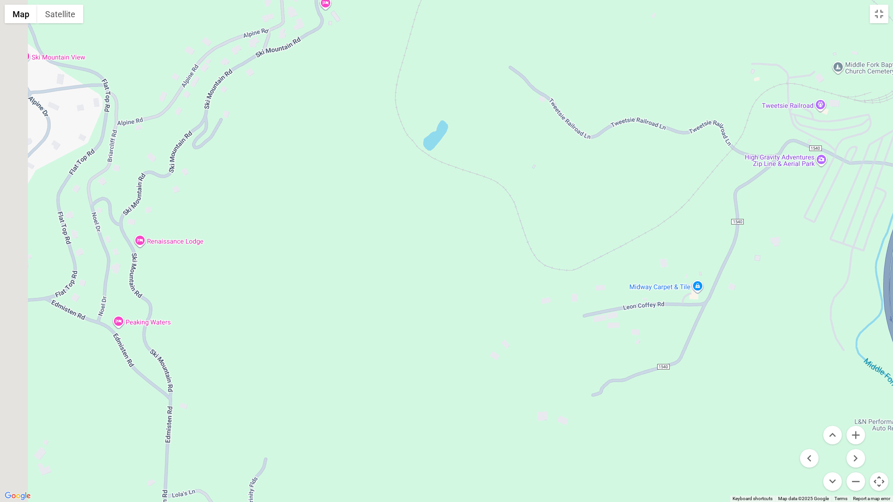
drag, startPoint x: 527, startPoint y: 279, endPoint x: 828, endPoint y: 494, distance: 369.8
click at [833, 443] on div "Map Terrain Satellite Labels Keyboard shortcuts Map Data Map data ©2025 Google …" at bounding box center [446, 251] width 893 height 502
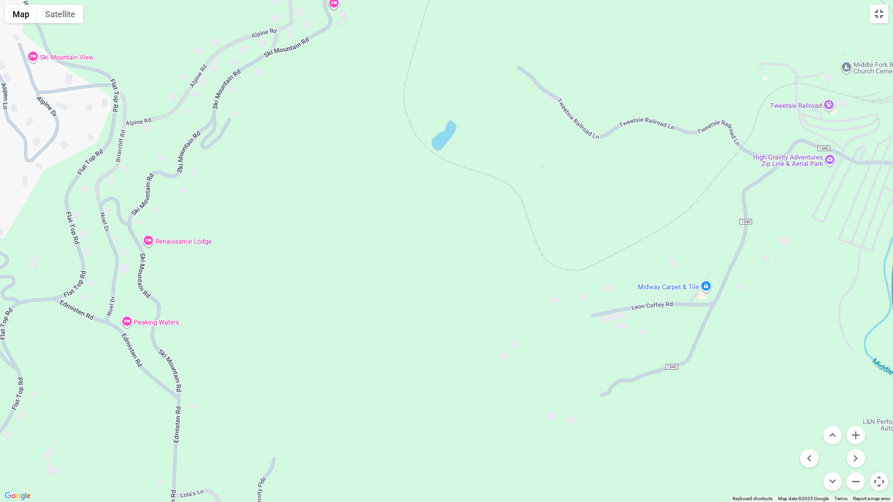
click at [879, 17] on button "Toggle fullscreen view" at bounding box center [879, 14] width 19 height 19
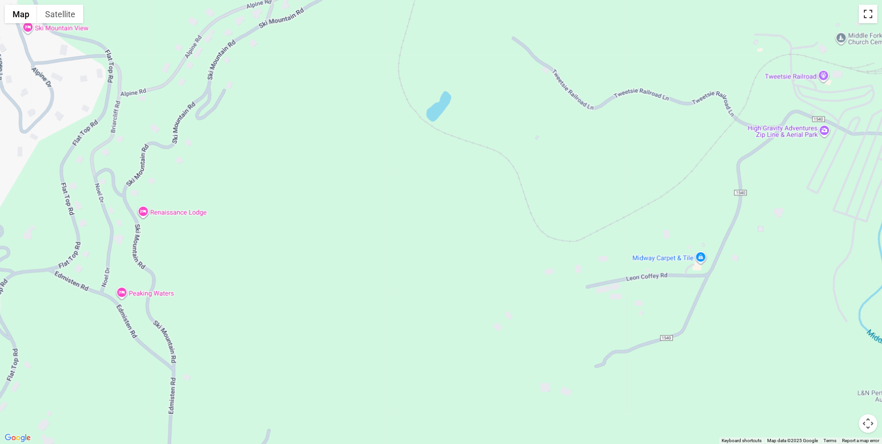
scroll to position [419, 0]
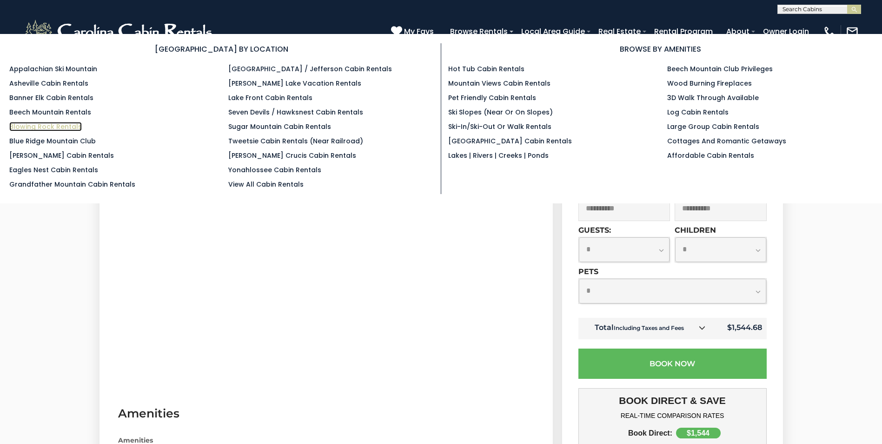
click at [51, 124] on link "Blowing Rock Rentals" at bounding box center [45, 126] width 73 height 9
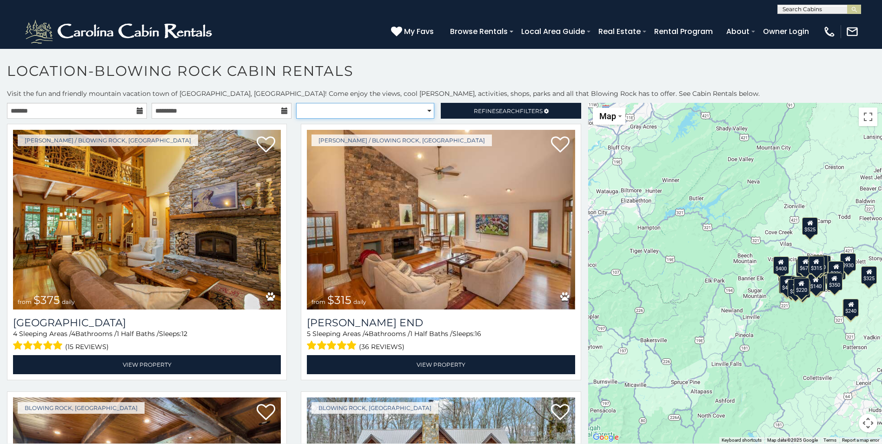
click at [421, 111] on select "**********" at bounding box center [365, 111] width 138 height 16
click at [554, 63] on h1 "Location-Blowing Rock Cabin Rentals" at bounding box center [441, 75] width 882 height 27
click at [782, 7] on input "text" at bounding box center [818, 10] width 81 height 9
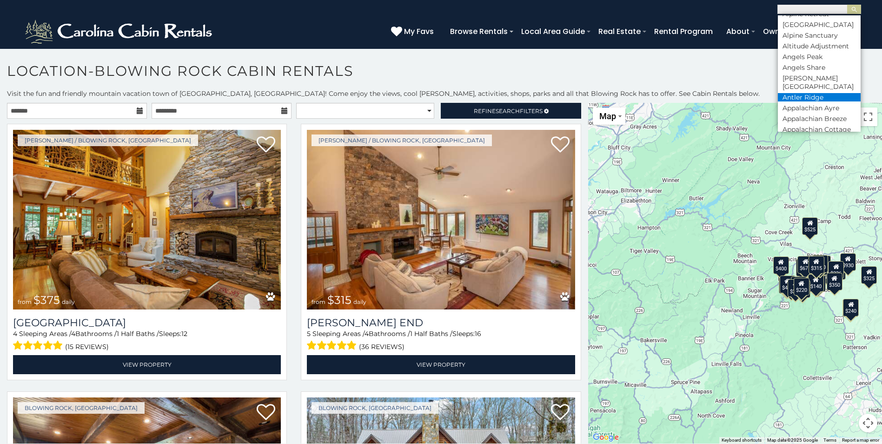
scroll to position [186, 0]
click at [805, 39] on li "Almost There" at bounding box center [819, 39] width 83 height 8
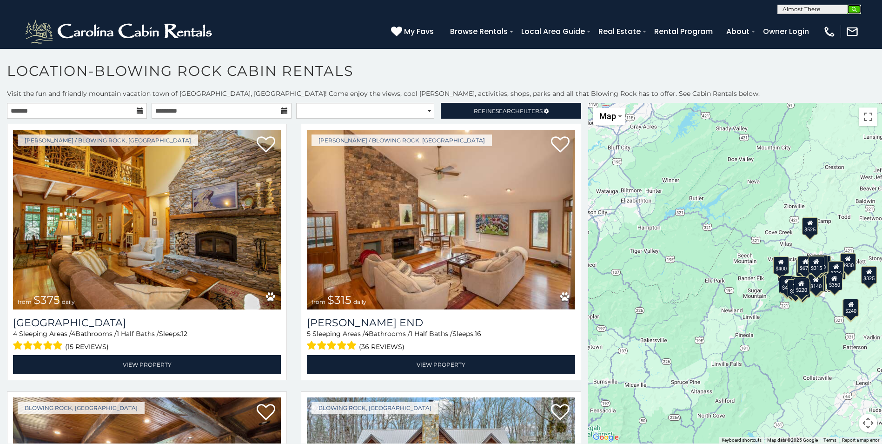
click at [854, 8] on img "submit" at bounding box center [854, 9] width 7 height 7
click at [487, 110] on span "Refine Search Filters" at bounding box center [508, 110] width 69 height 7
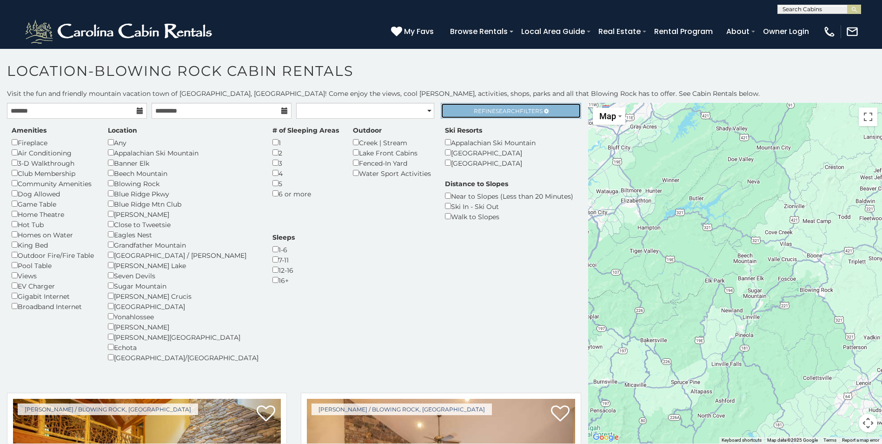
click at [501, 112] on span "Search" at bounding box center [508, 110] width 24 height 7
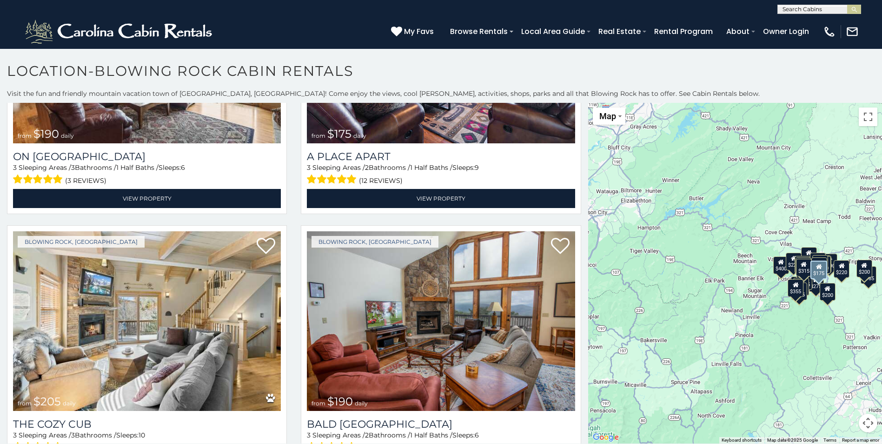
scroll to position [1442, 0]
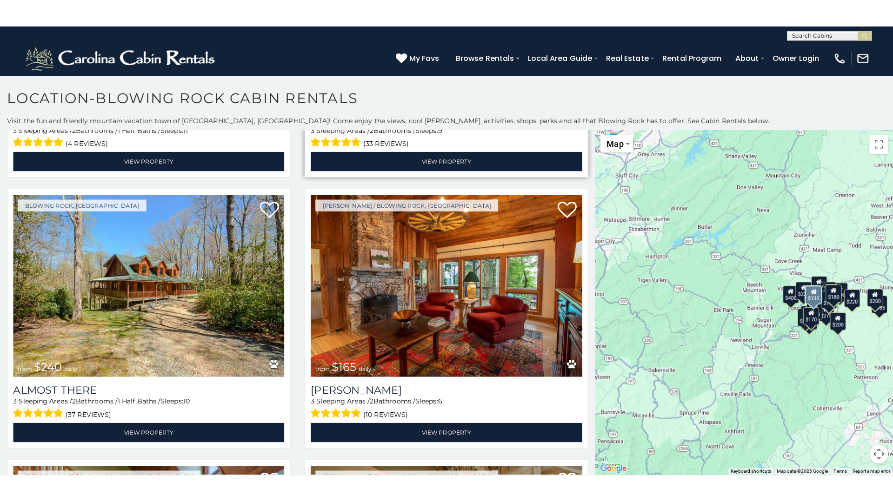
scroll to position [3423, 0]
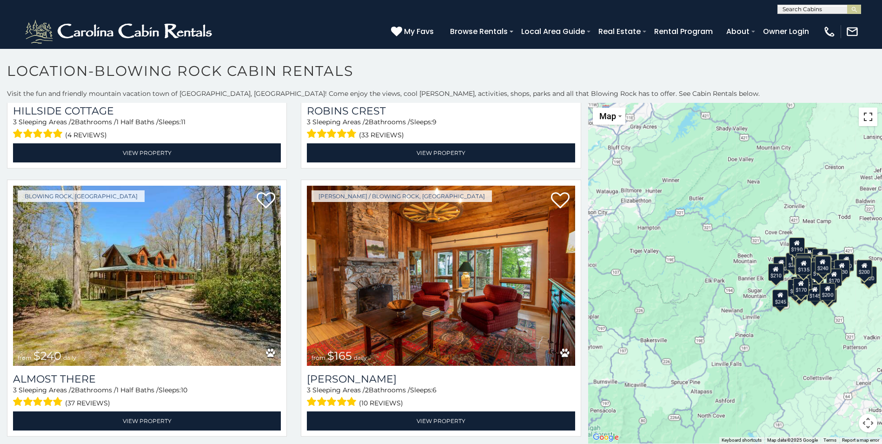
click at [866, 123] on button "Toggle fullscreen view" at bounding box center [868, 116] width 19 height 19
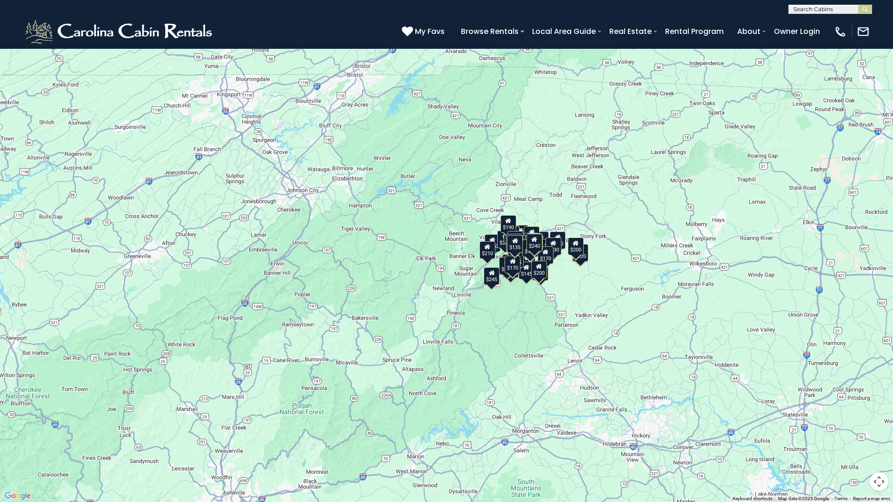
click at [874, 443] on button "Map camera controls" at bounding box center [879, 482] width 19 height 19
click at [853, 433] on button "Zoom in" at bounding box center [856, 435] width 19 height 19
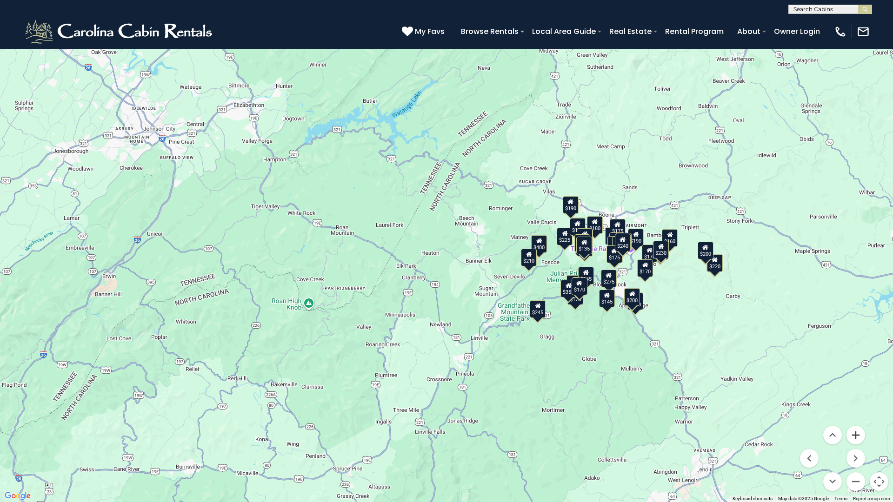
click at [853, 433] on button "Zoom in" at bounding box center [856, 435] width 19 height 19
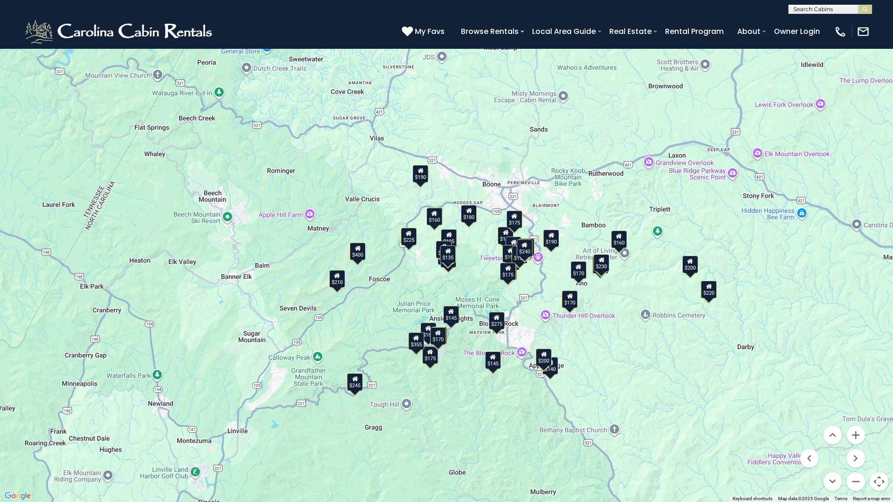
drag, startPoint x: 662, startPoint y: 274, endPoint x: 381, endPoint y: 280, distance: 281.0
click at [381, 280] on div "$275 $315 $400 $150 $165 $355 $220 $190 $190 $175 $205 $190 $185 $145 $215 $155…" at bounding box center [446, 251] width 893 height 502
click at [858, 437] on button "Zoom in" at bounding box center [856, 435] width 19 height 19
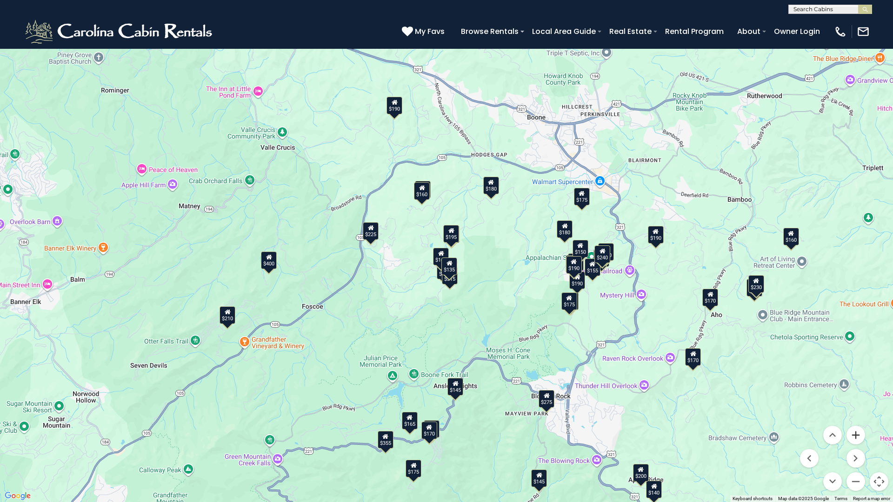
click at [858, 436] on button "Zoom in" at bounding box center [856, 435] width 19 height 19
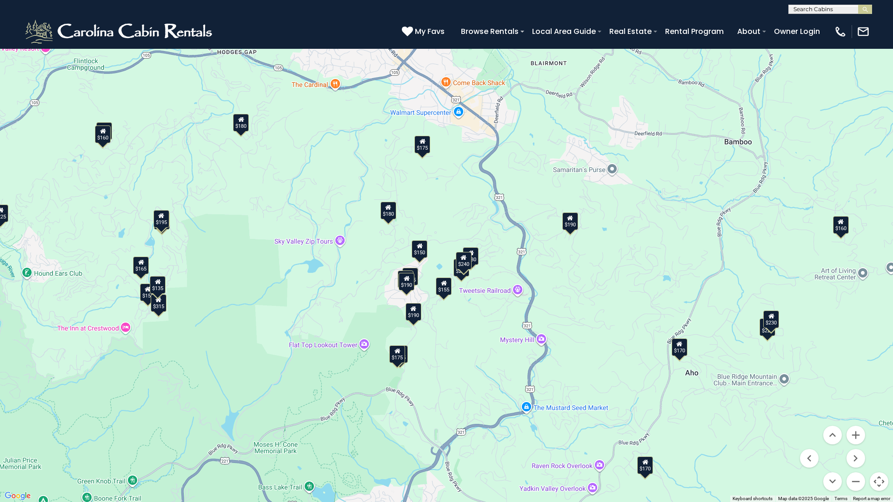
drag, startPoint x: 732, startPoint y: 360, endPoint x: 437, endPoint y: 355, distance: 295.0
click at [437, 355] on div "$275 $315 $400 $150 $165 $355 $220 $190 $190 $175 $205 $190 $185 $145 $215 $155…" at bounding box center [446, 251] width 893 height 502
click at [856, 433] on button "Zoom in" at bounding box center [856, 435] width 19 height 19
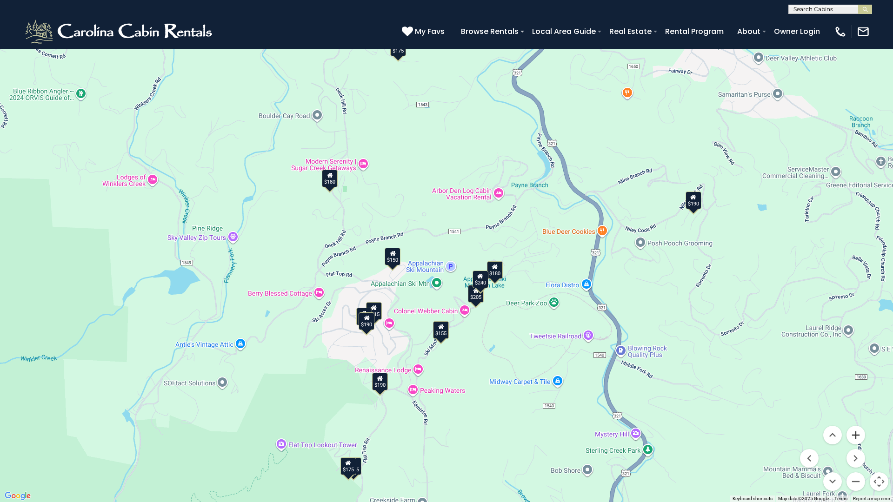
click at [856, 433] on button "Zoom in" at bounding box center [856, 435] width 19 height 19
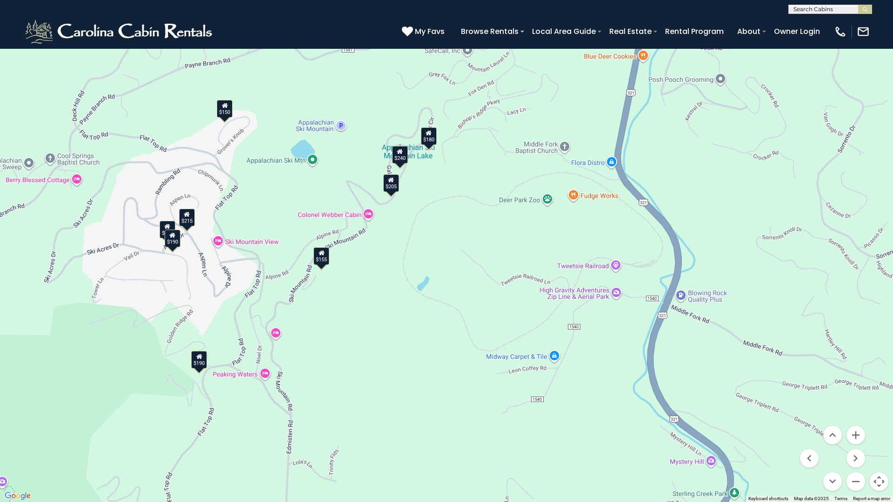
drag, startPoint x: 558, startPoint y: 426, endPoint x: 439, endPoint y: 263, distance: 201.4
click at [439, 263] on div "$275 $315 $400 $150 $165 $355 $220 $190 $190 $175 $205 $190 $185 $145 $215 $155…" at bounding box center [446, 251] width 893 height 502
click at [858, 433] on button "Zoom in" at bounding box center [856, 435] width 19 height 19
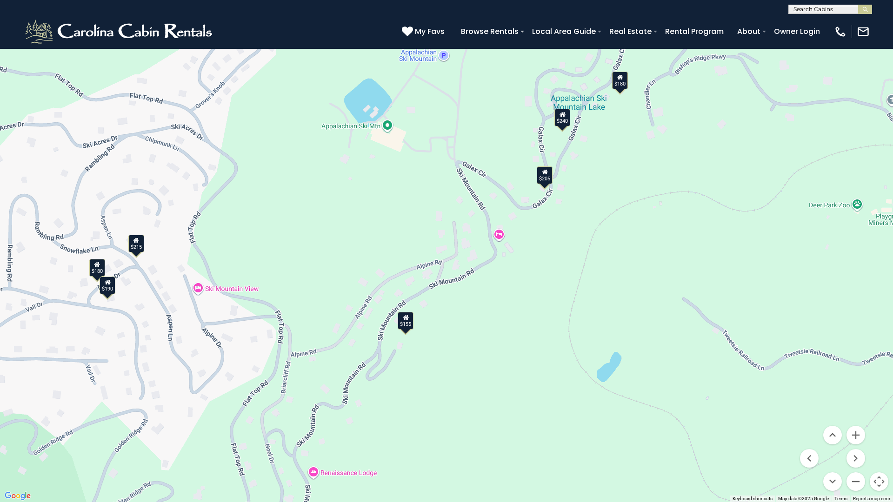
drag, startPoint x: 499, startPoint y: 177, endPoint x: 710, endPoint y: 230, distance: 217.6
click at [710, 230] on div "$275 $315 $400 $150 $165 $355 $220 $190 $190 $175 $205 $190 $185 $145 $215 $155…" at bounding box center [446, 251] width 893 height 502
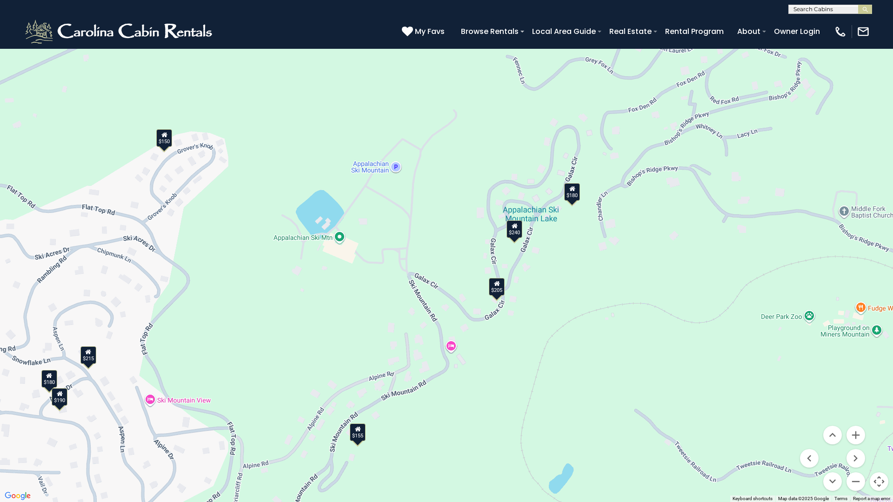
drag, startPoint x: 597, startPoint y: 235, endPoint x: 549, endPoint y: 349, distance: 123.6
click at [549, 349] on div "$275 $315 $400 $150 $165 $355 $220 $190 $190 $175 $205 $190 $185 $145 $215 $155…" at bounding box center [446, 251] width 893 height 502
click at [858, 435] on button "Zoom in" at bounding box center [856, 435] width 19 height 19
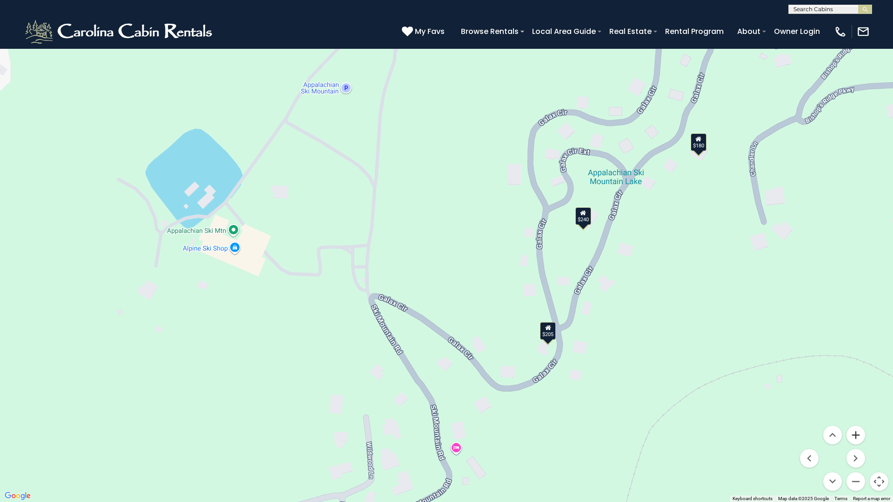
click at [858, 435] on button "Zoom in" at bounding box center [856, 435] width 19 height 19
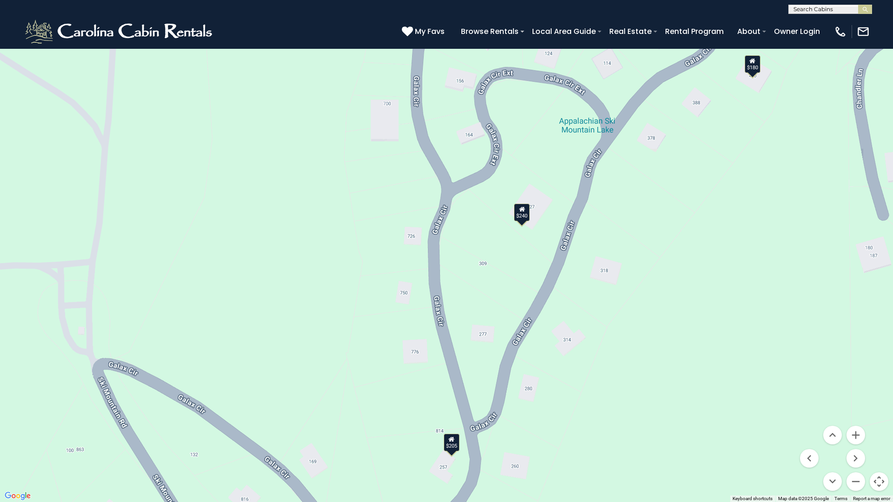
drag, startPoint x: 801, startPoint y: 323, endPoint x: 600, endPoint y: 347, distance: 202.9
click at [600, 347] on div "$275 $315 $400 $150 $165 $355 $220 $190 $190 $175 $205 $190 $185 $145 $215 $155…" at bounding box center [446, 251] width 893 height 502
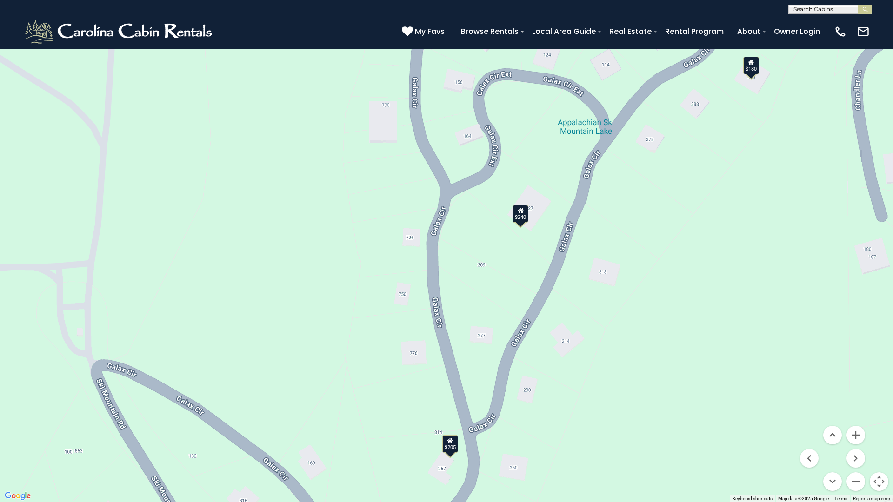
click at [881, 443] on button "Map camera controls" at bounding box center [879, 482] width 19 height 19
click at [878, 14] on button "Toggle fullscreen view" at bounding box center [879, 14] width 19 height 19
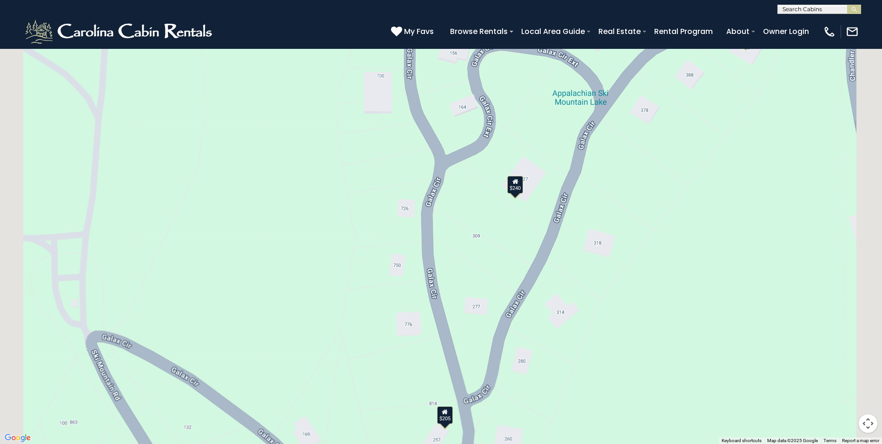
scroll to position [3423, 0]
